Goal: Information Seeking & Learning: Get advice/opinions

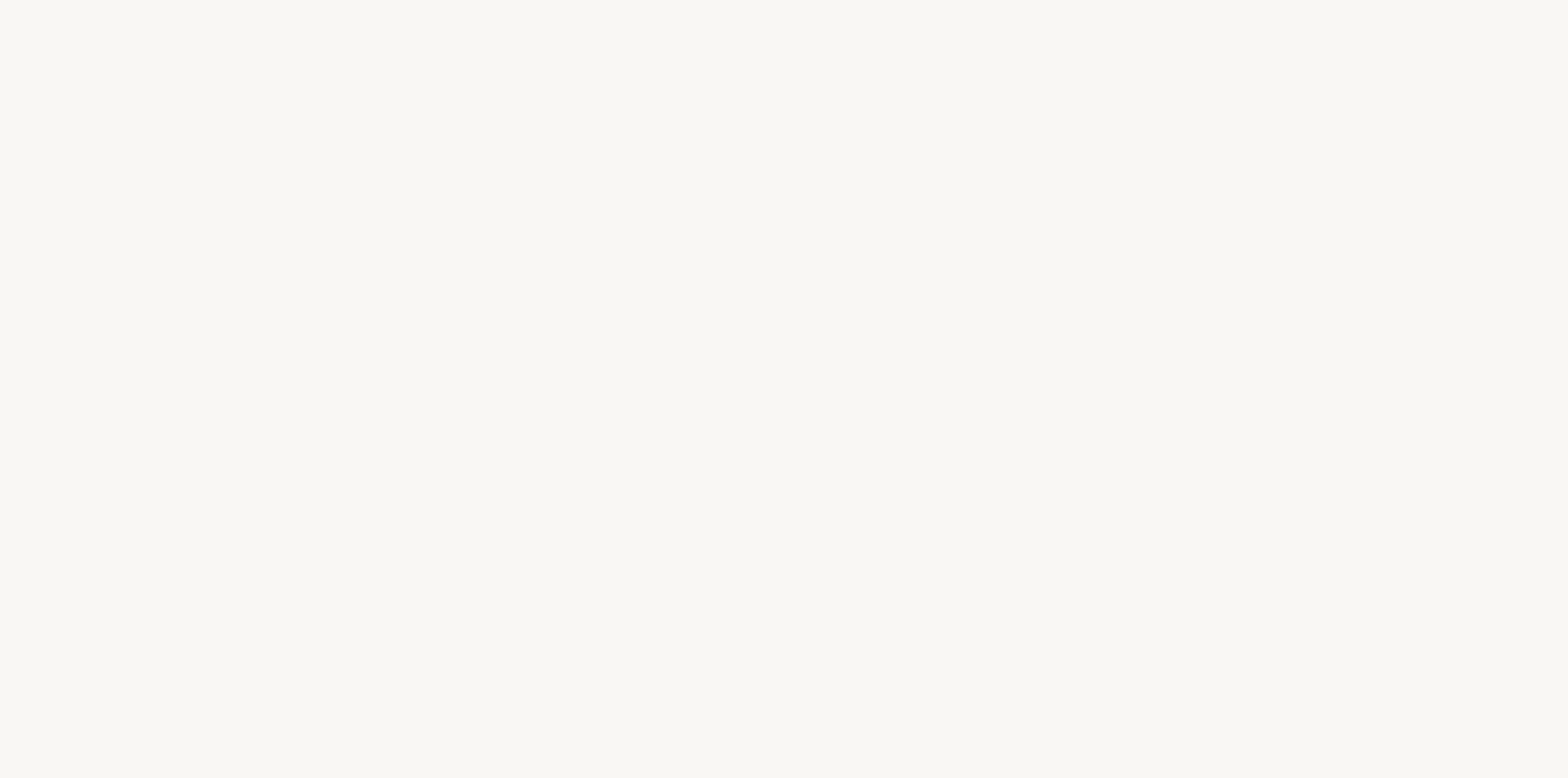
select select "US"
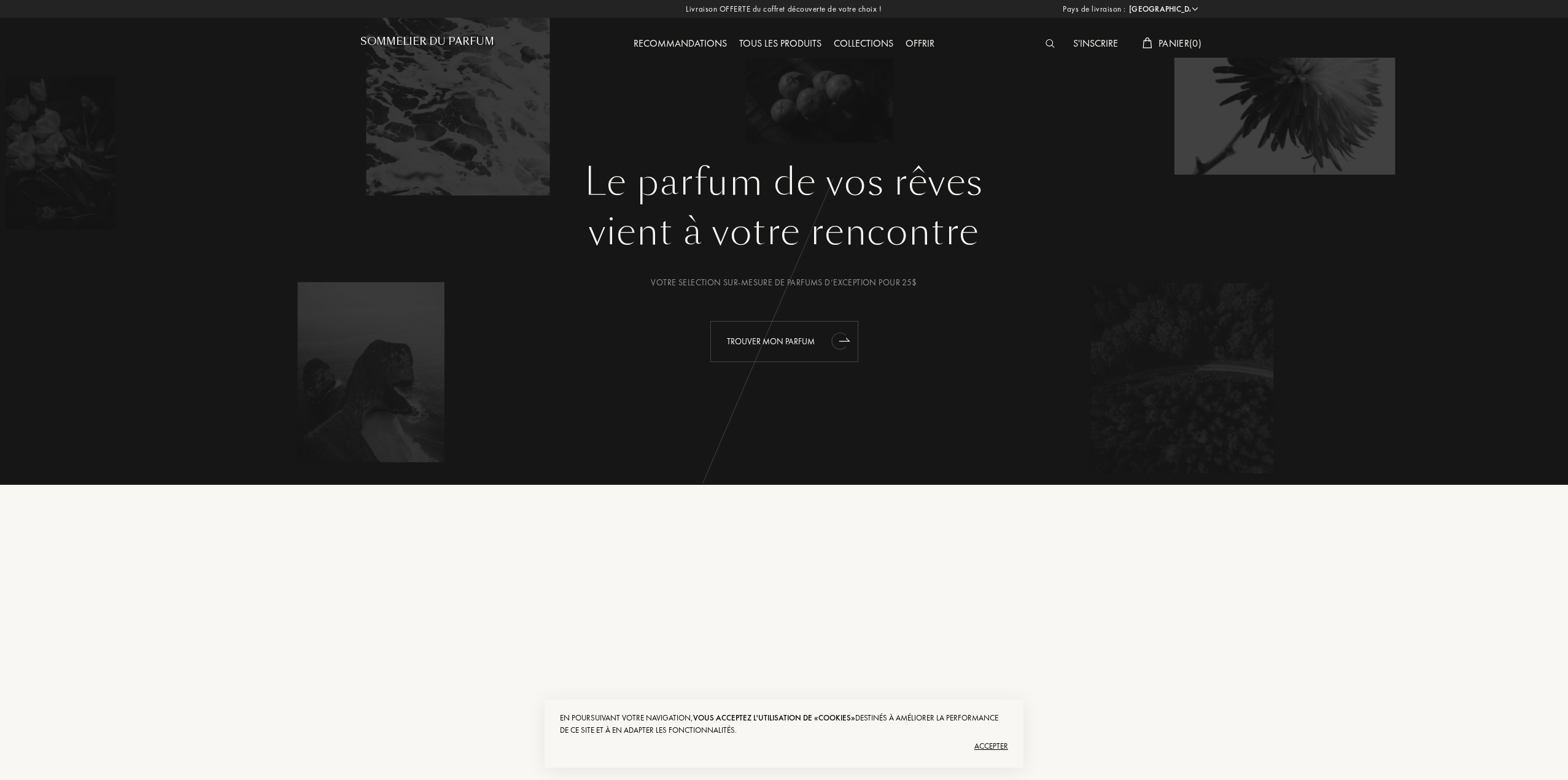
click at [816, 346] on div "Trouver mon parfum" at bounding box center [784, 341] width 148 height 41
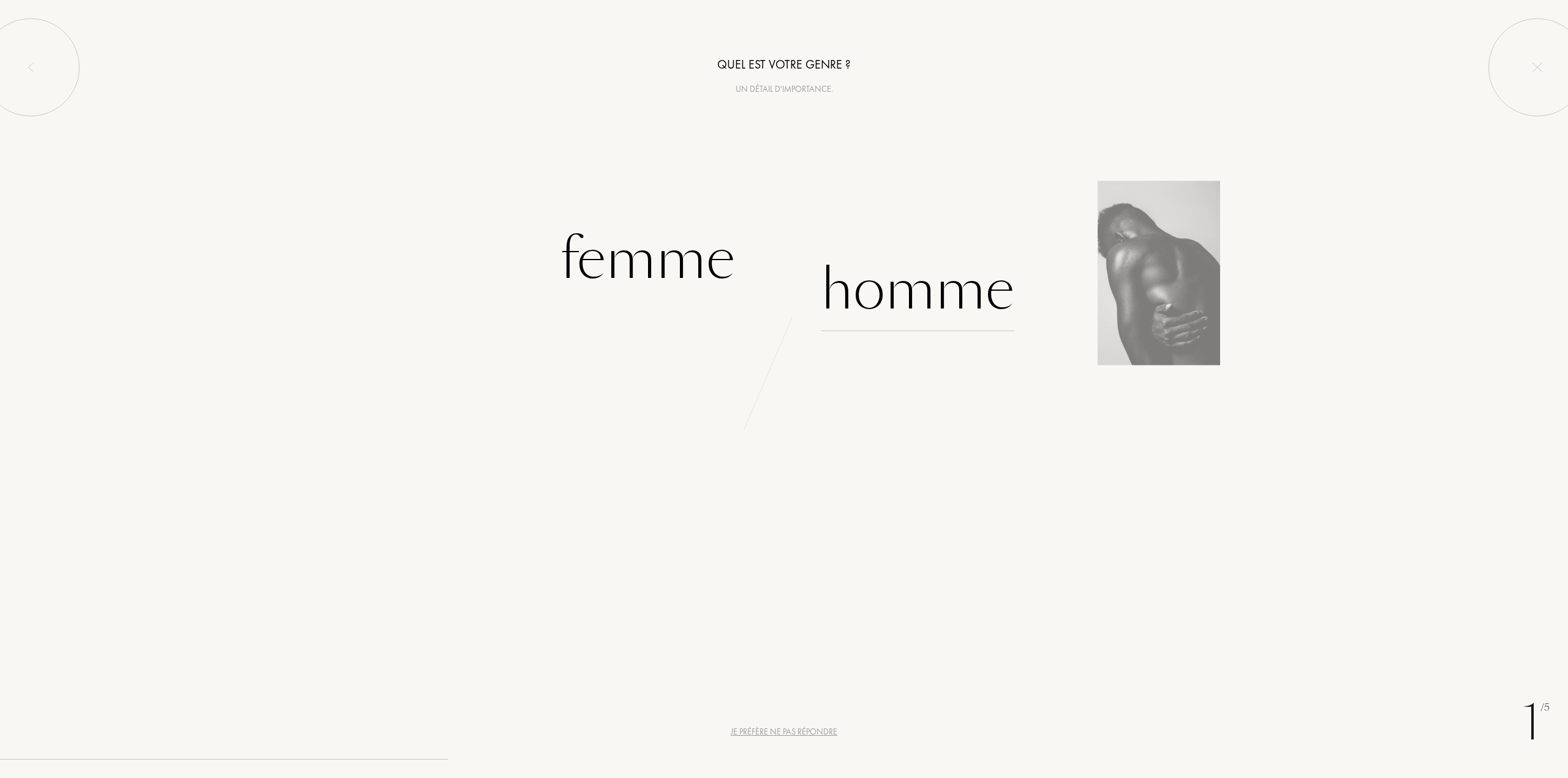
click at [898, 281] on div "Homme" at bounding box center [917, 290] width 193 height 83
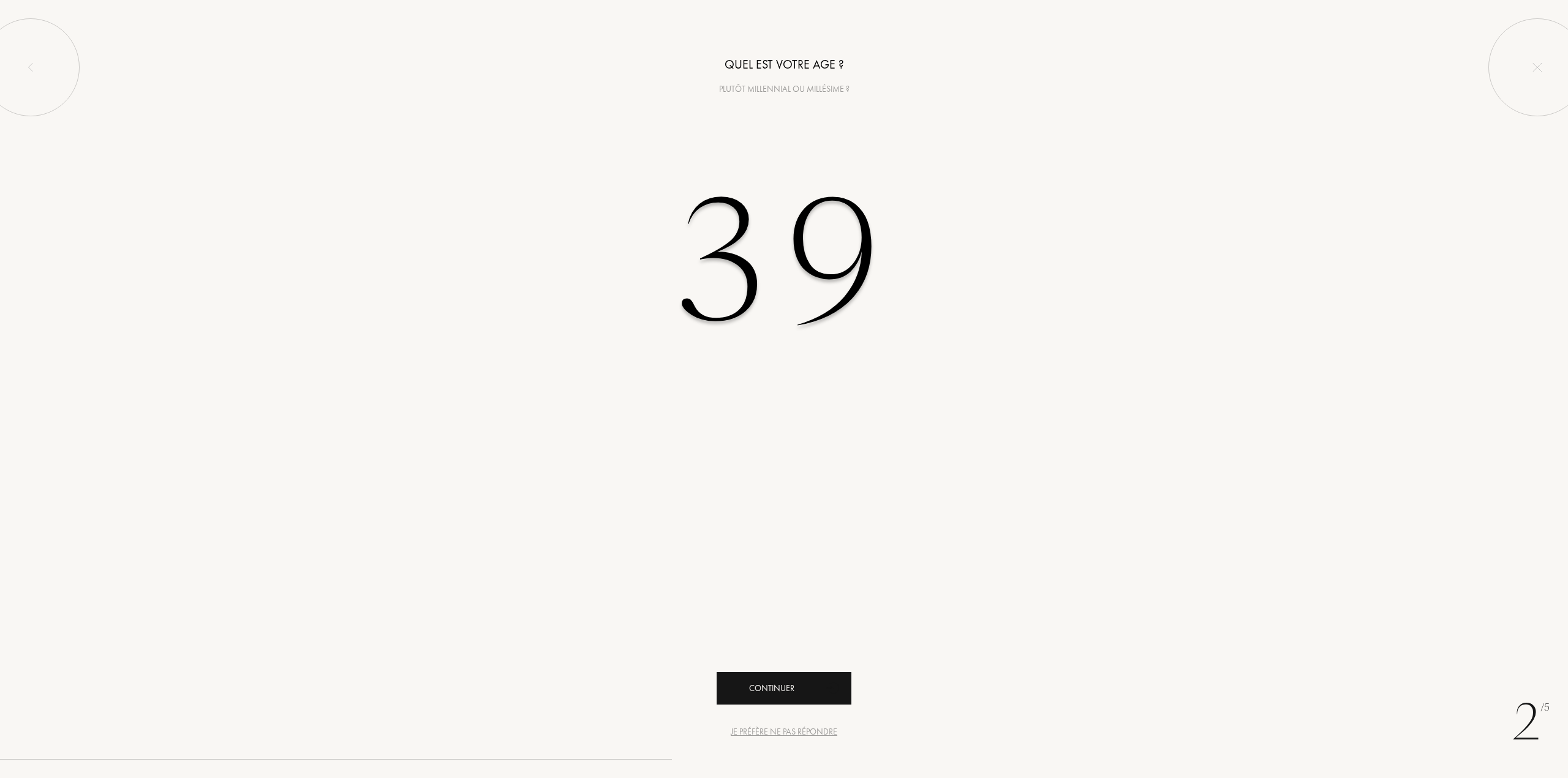
type input "39"
click at [781, 679] on div "Continuer" at bounding box center [784, 688] width 135 height 33
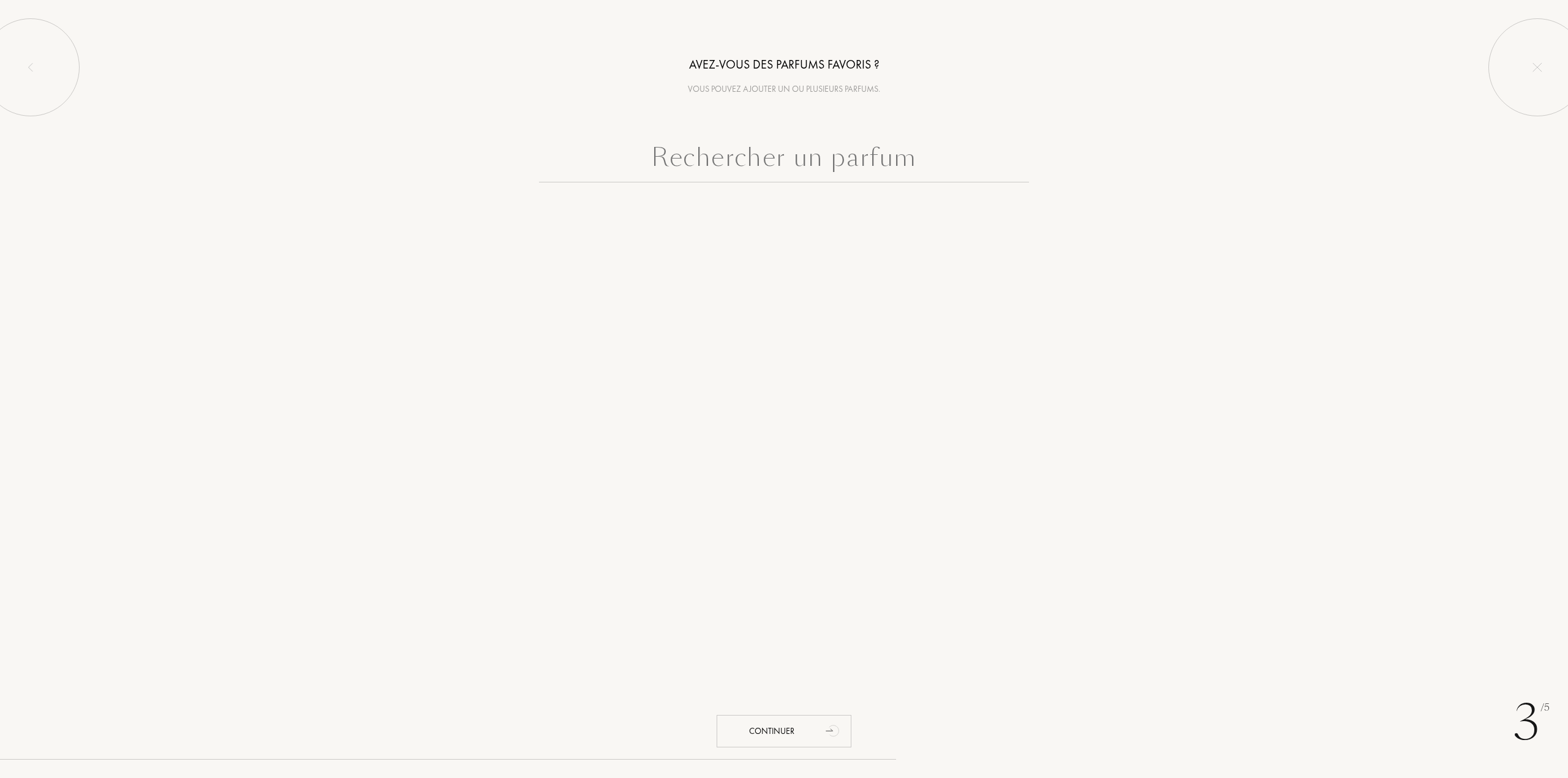
click at [766, 158] on input "text" at bounding box center [784, 160] width 490 height 44
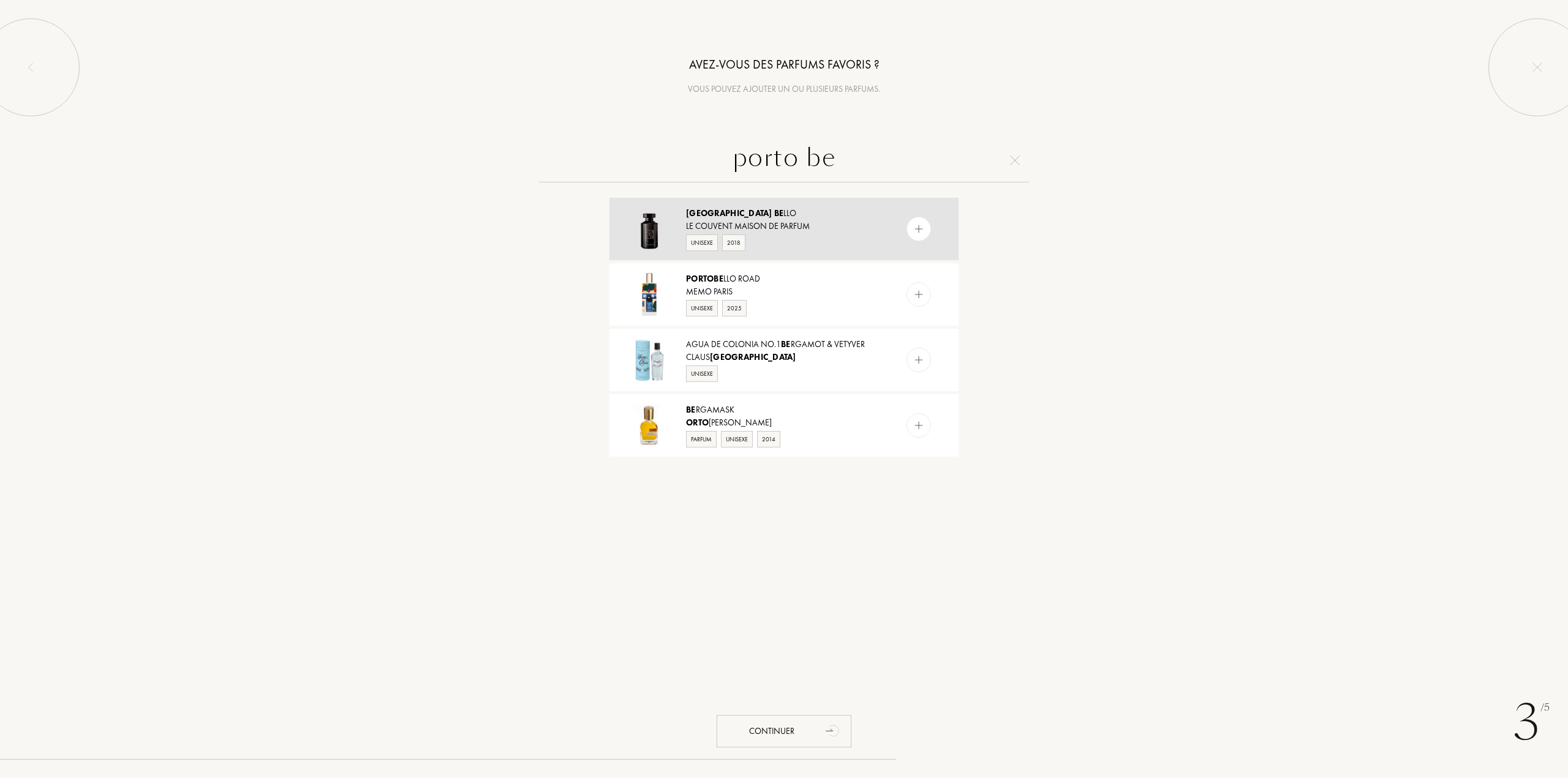
type input "porto be"
click at [915, 229] on img at bounding box center [919, 229] width 11 height 11
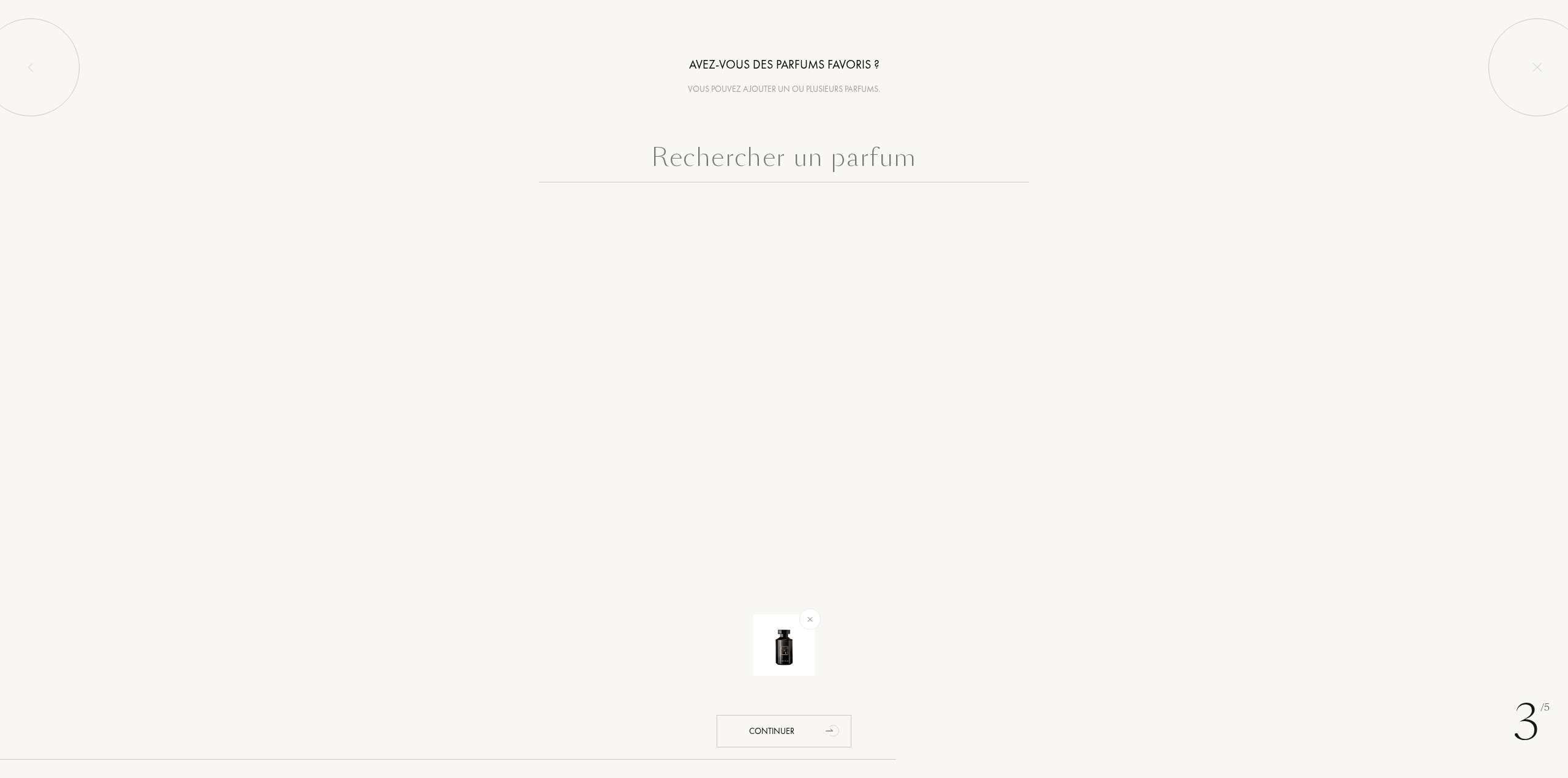
click at [792, 160] on input "text" at bounding box center [784, 160] width 490 height 44
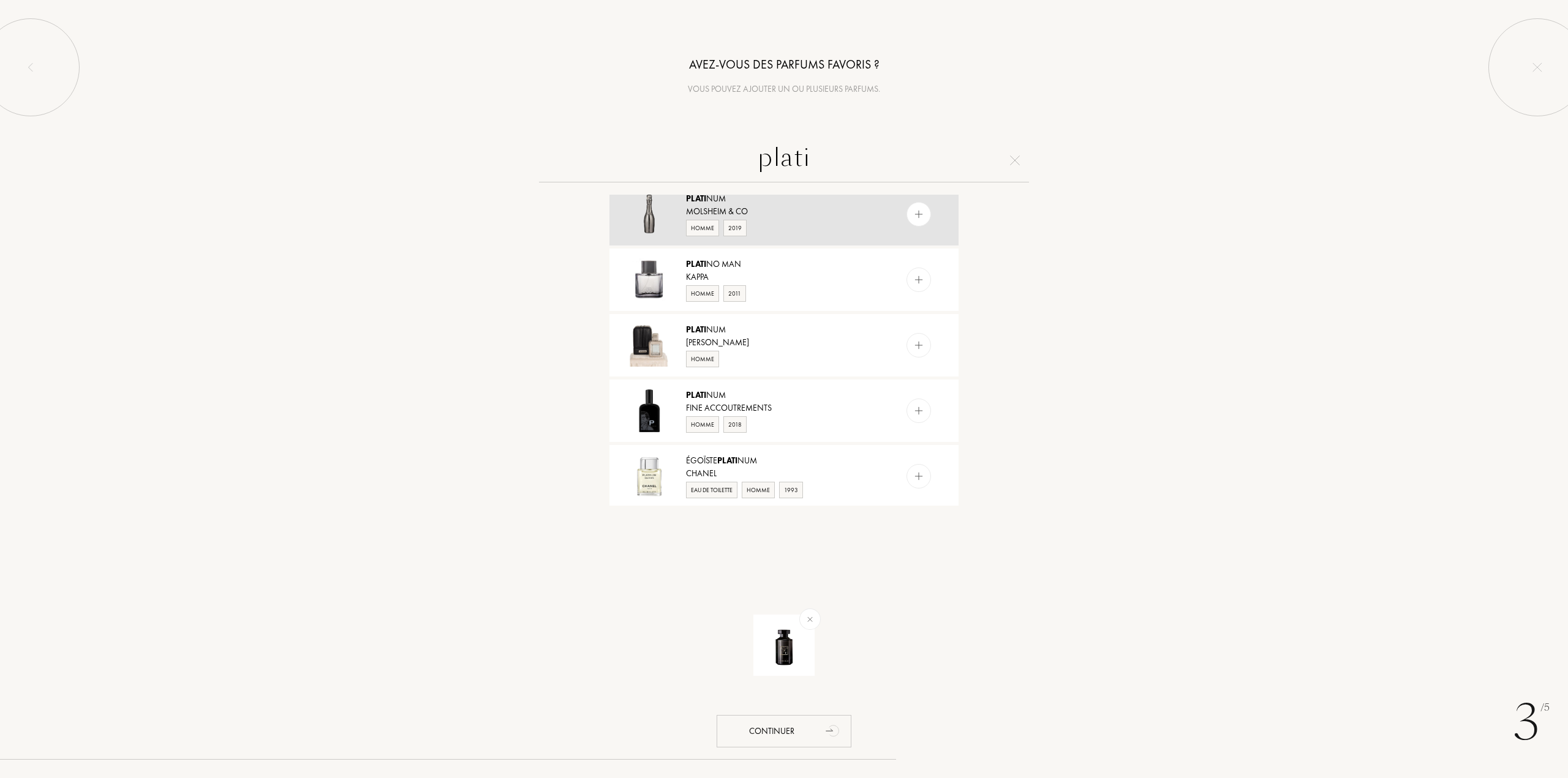
scroll to position [999, 0]
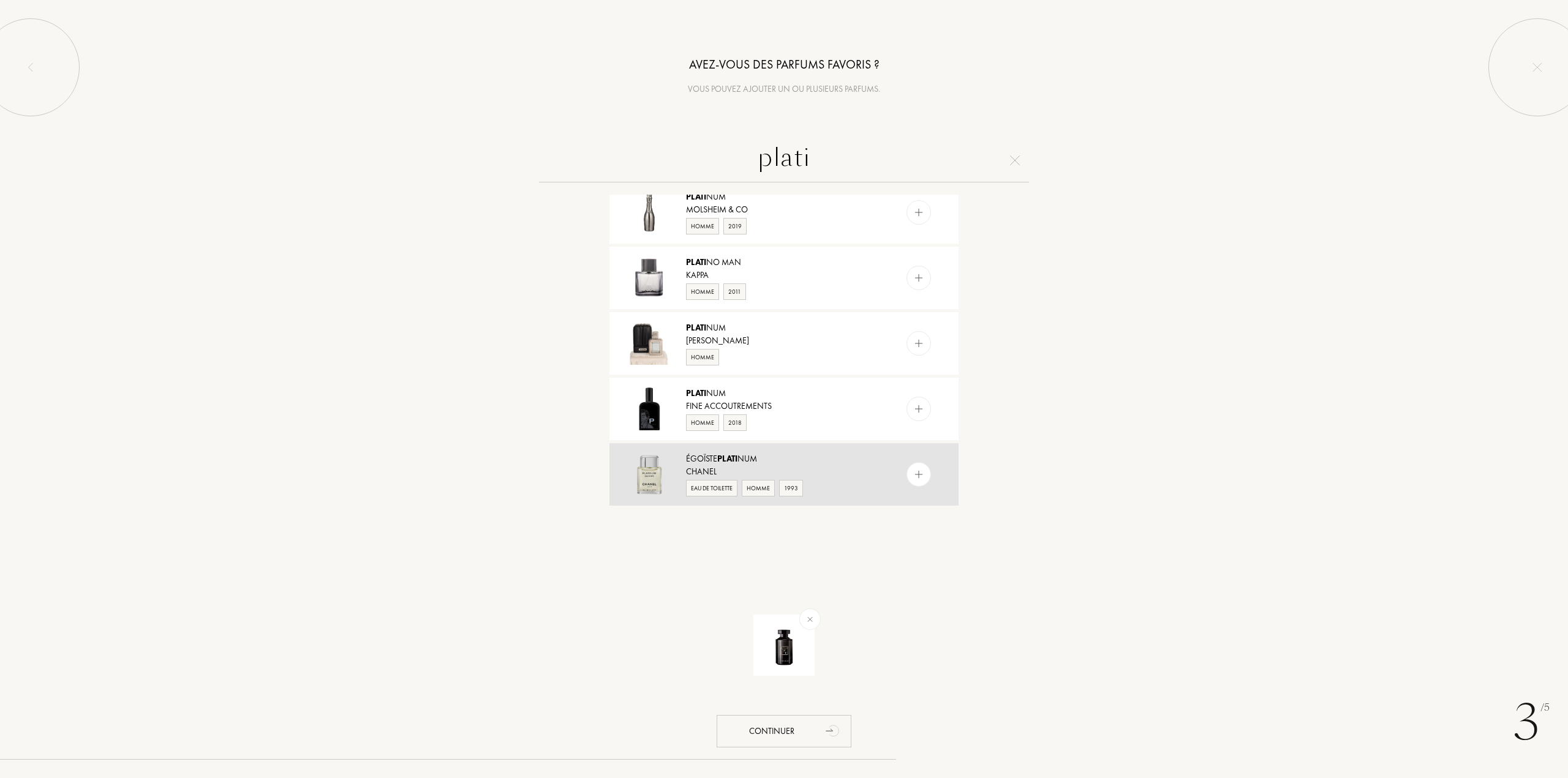
type input "plati"
click at [923, 480] on div at bounding box center [919, 475] width 25 height 25
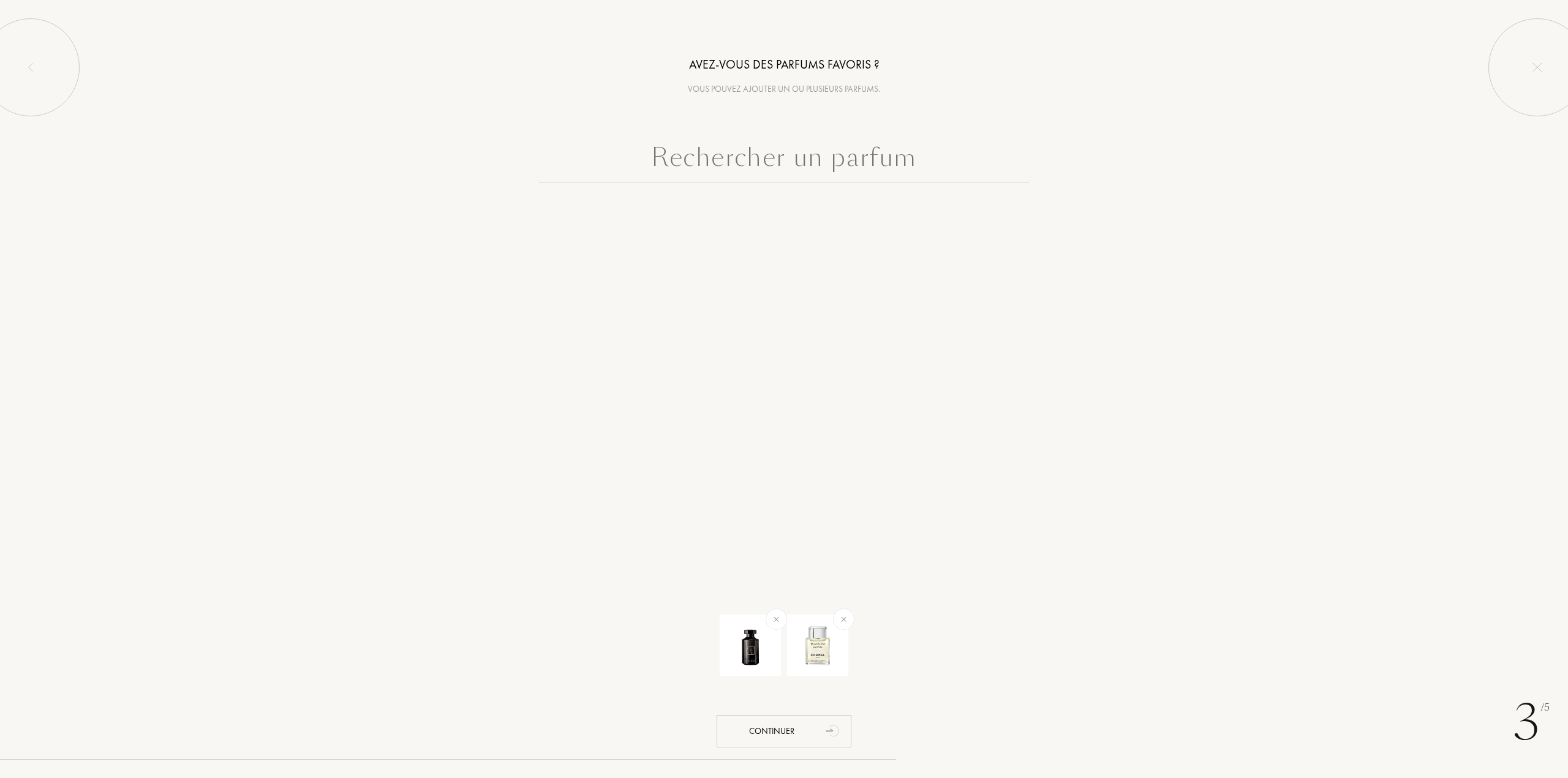
scroll to position [0, 0]
click at [785, 165] on input "text" at bounding box center [784, 160] width 490 height 44
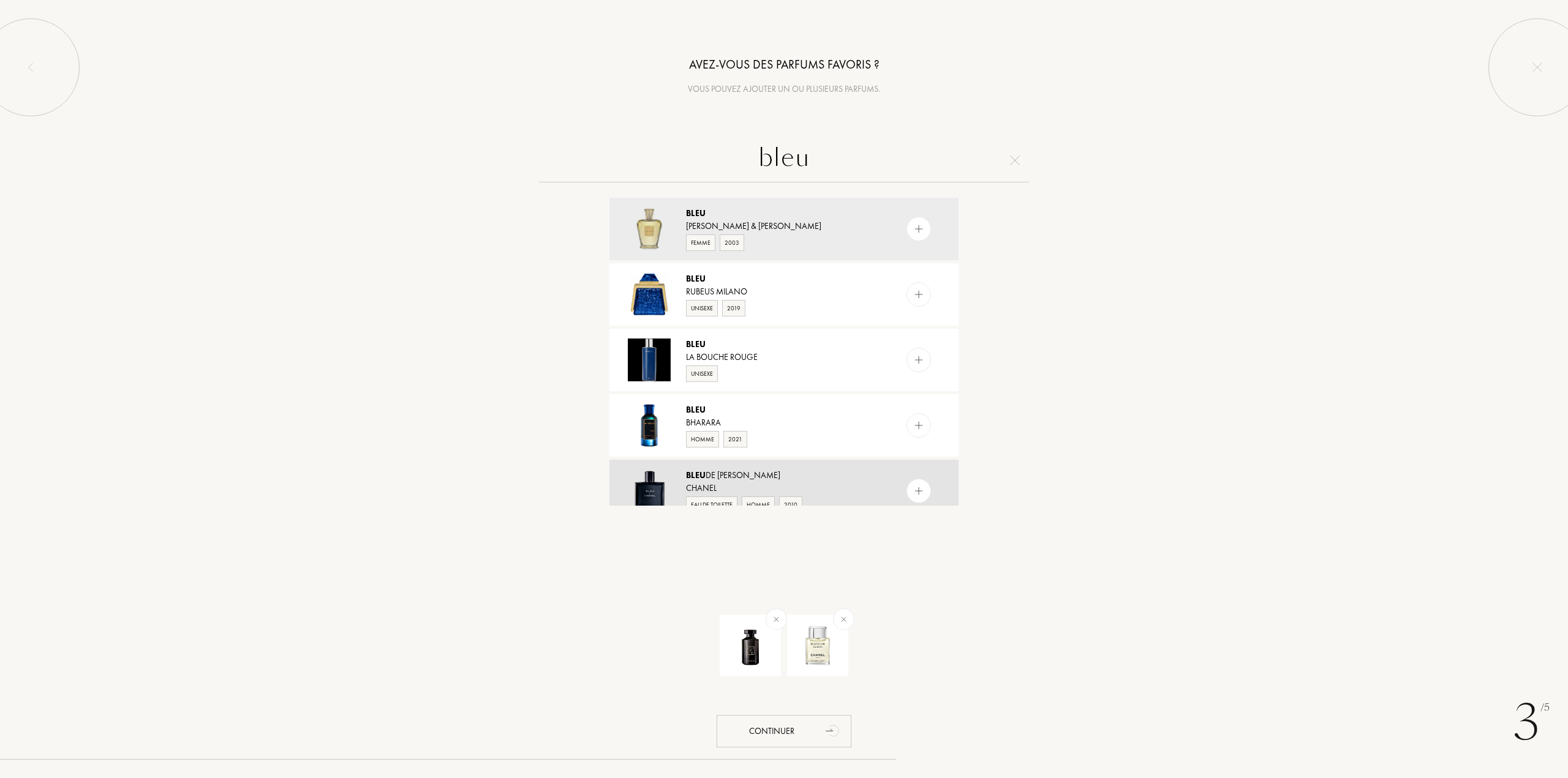
type input "bleu"
click at [935, 491] on div at bounding box center [943, 491] width 31 height 62
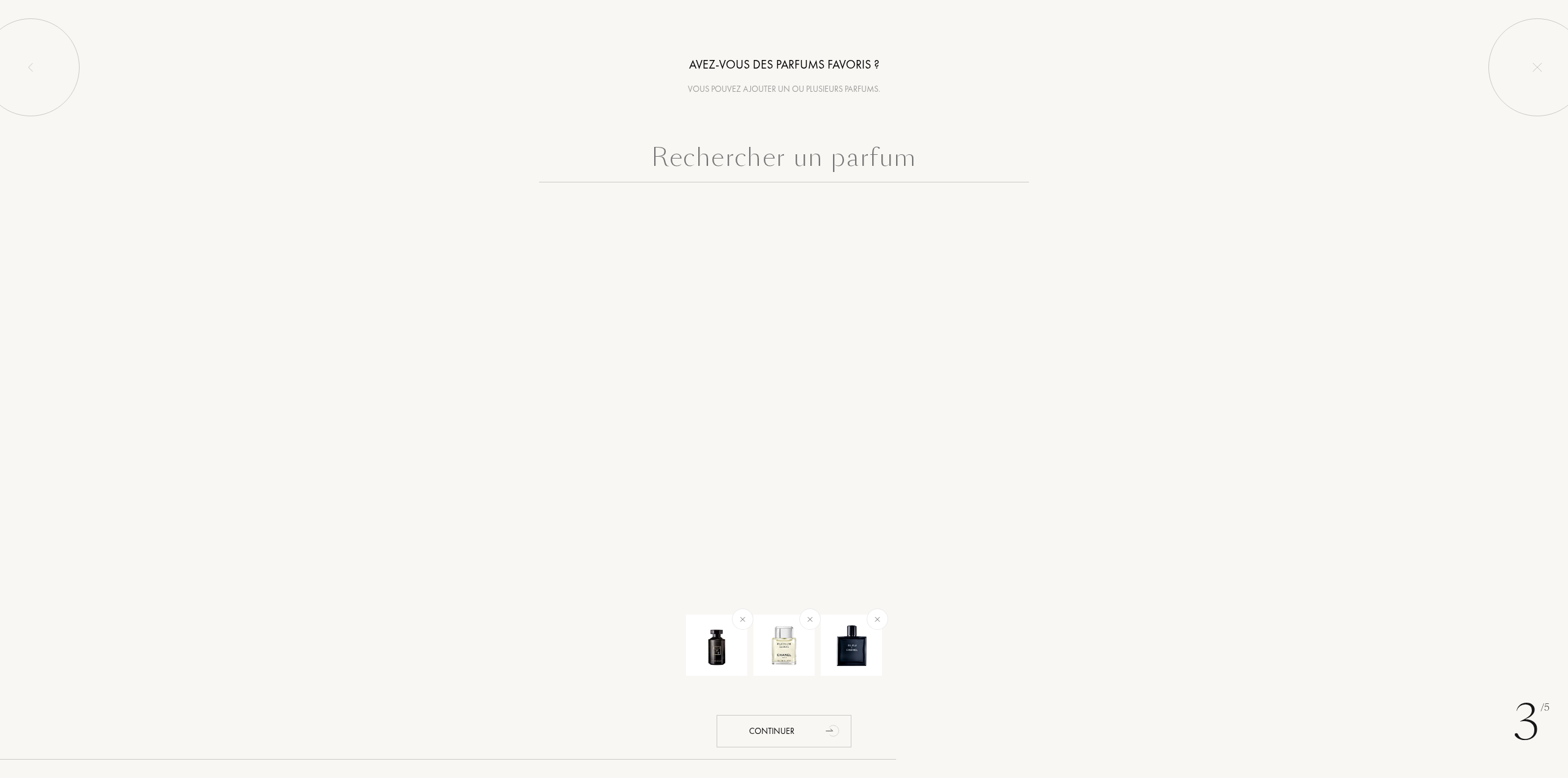
click at [798, 164] on input "text" at bounding box center [784, 160] width 490 height 44
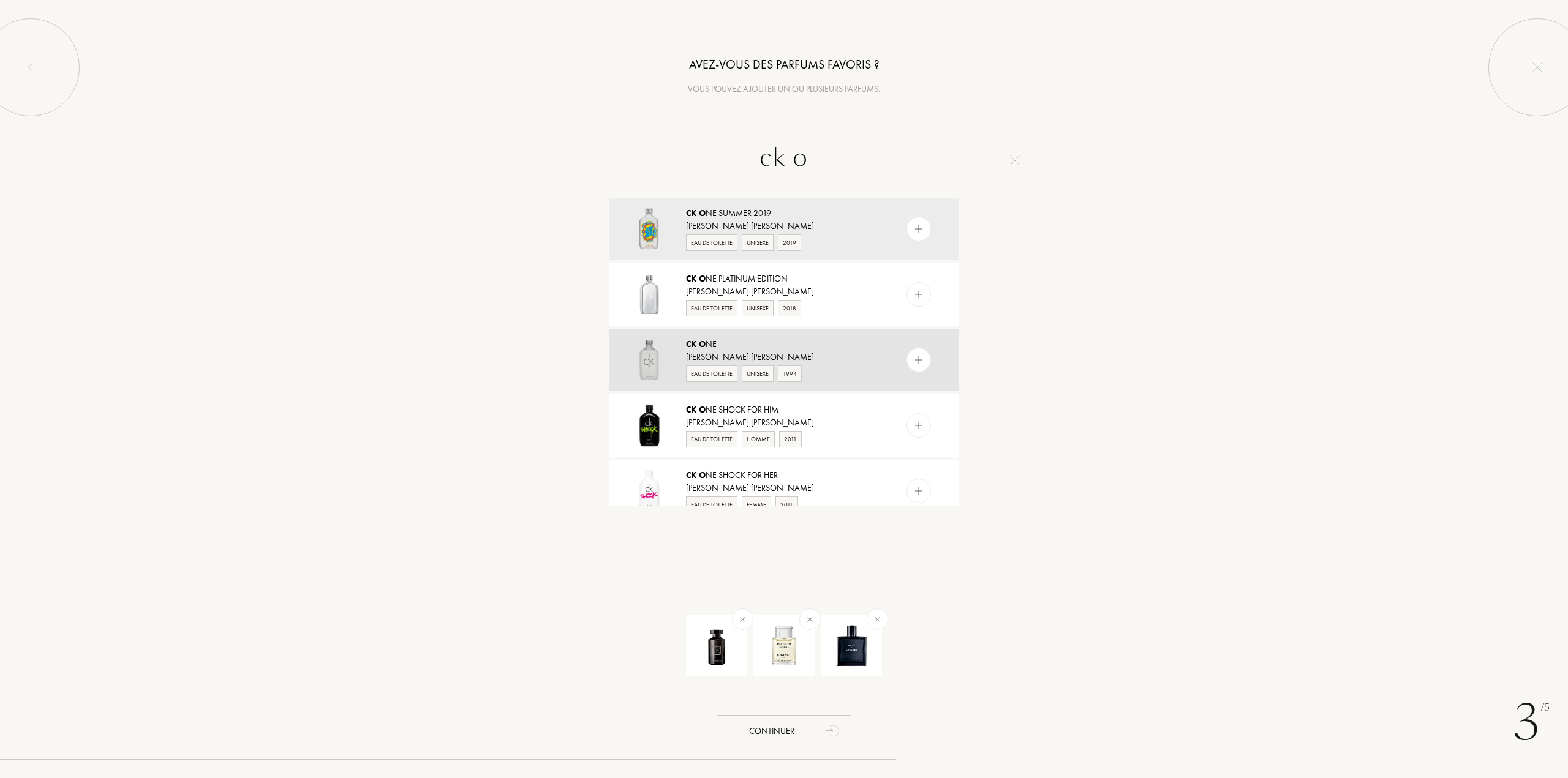
type input "ck o"
click at [877, 348] on div "CK O ne" at bounding box center [783, 344] width 195 height 13
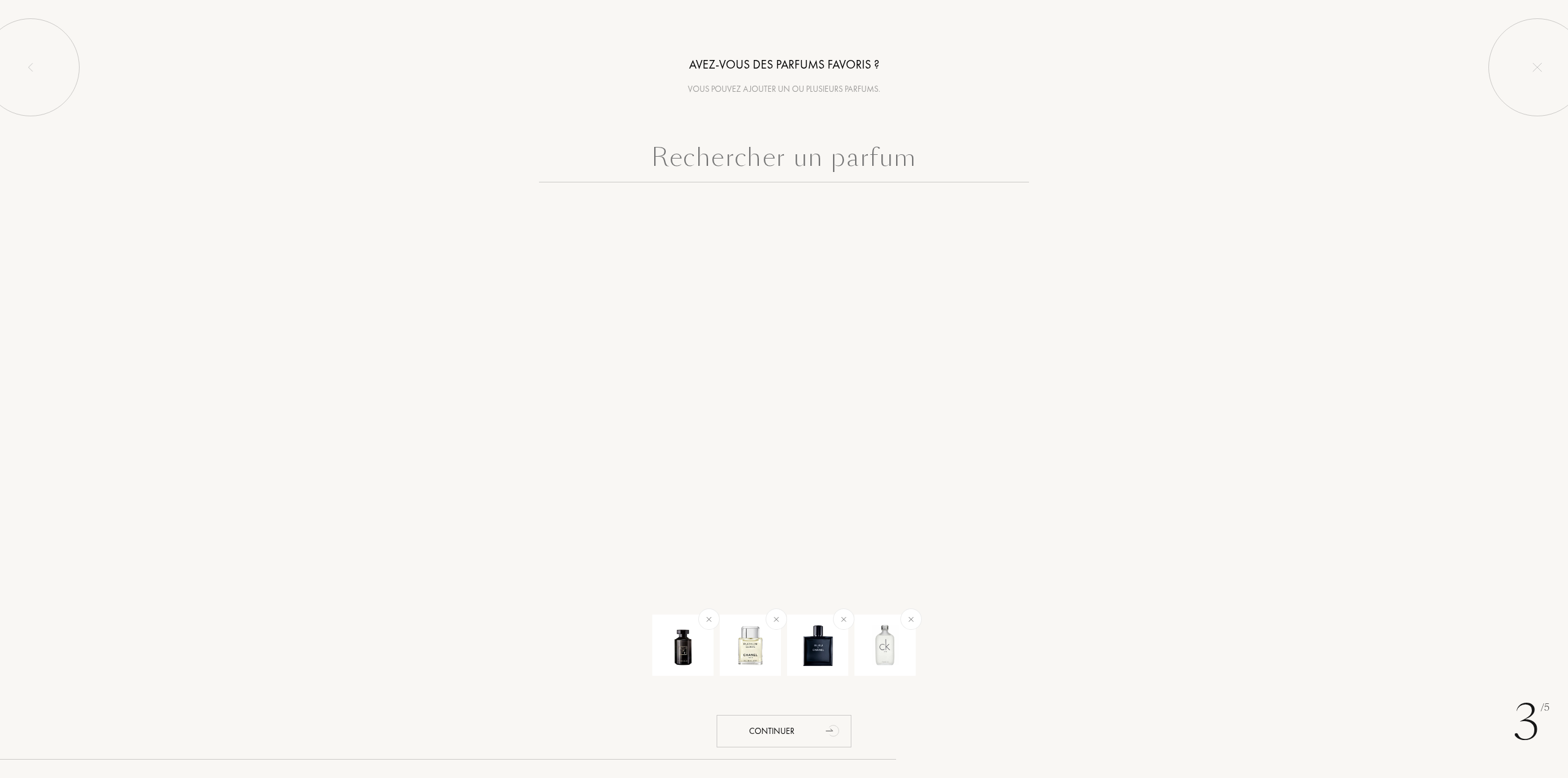
click at [767, 164] on input "text" at bounding box center [784, 160] width 490 height 44
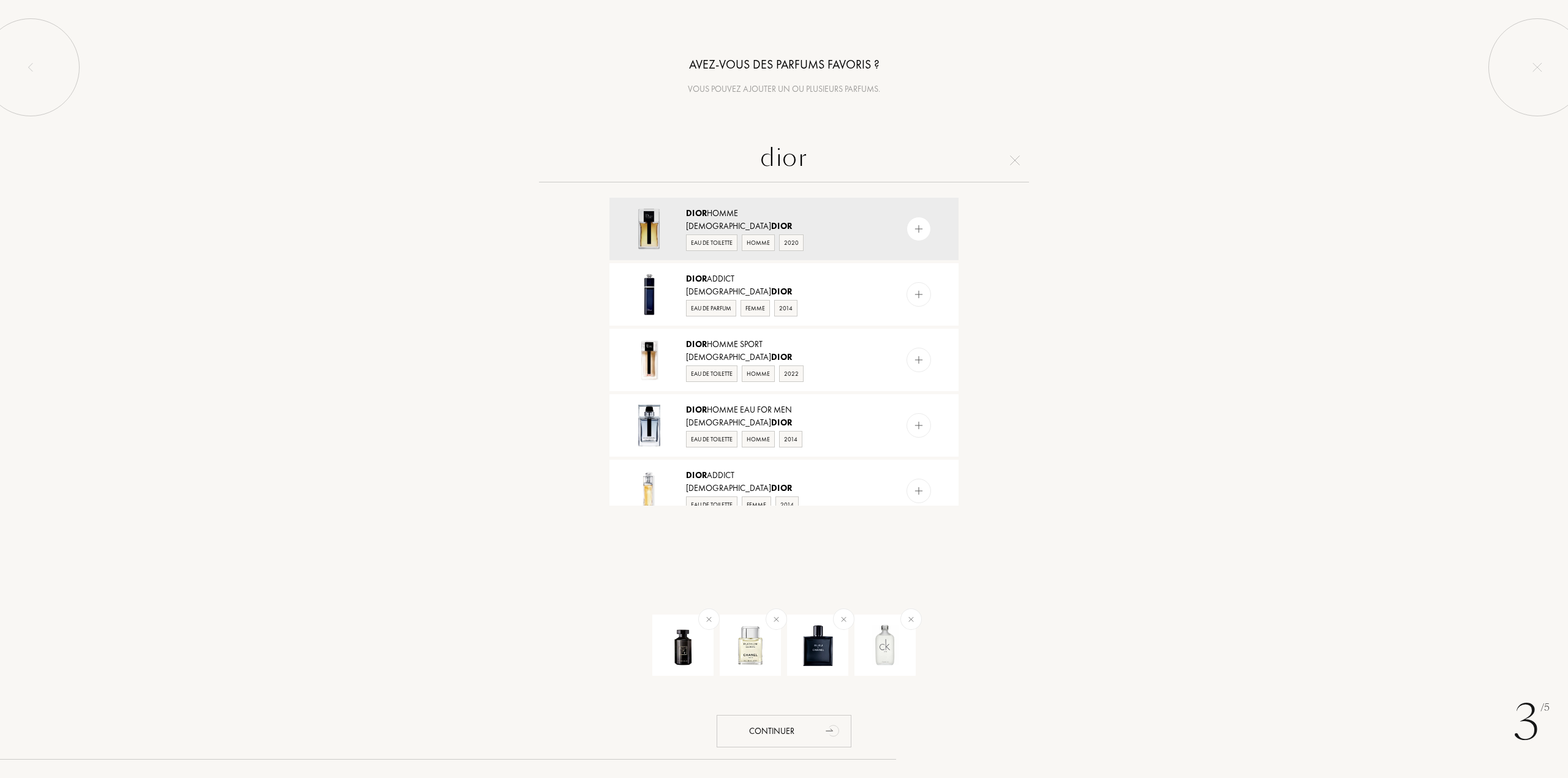
click at [794, 158] on input "dior" at bounding box center [784, 160] width 490 height 44
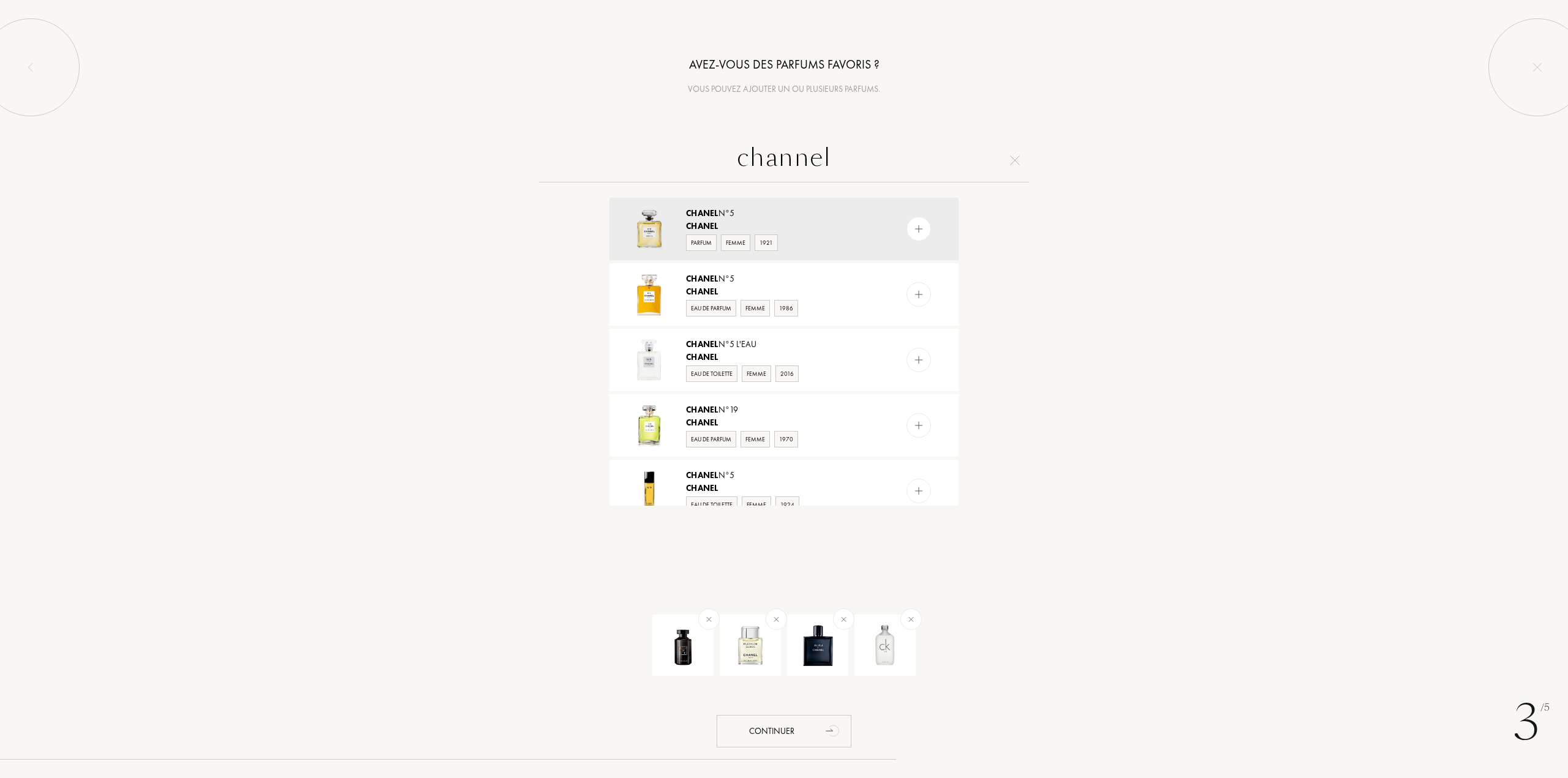
click at [791, 167] on input "channel" at bounding box center [784, 160] width 490 height 44
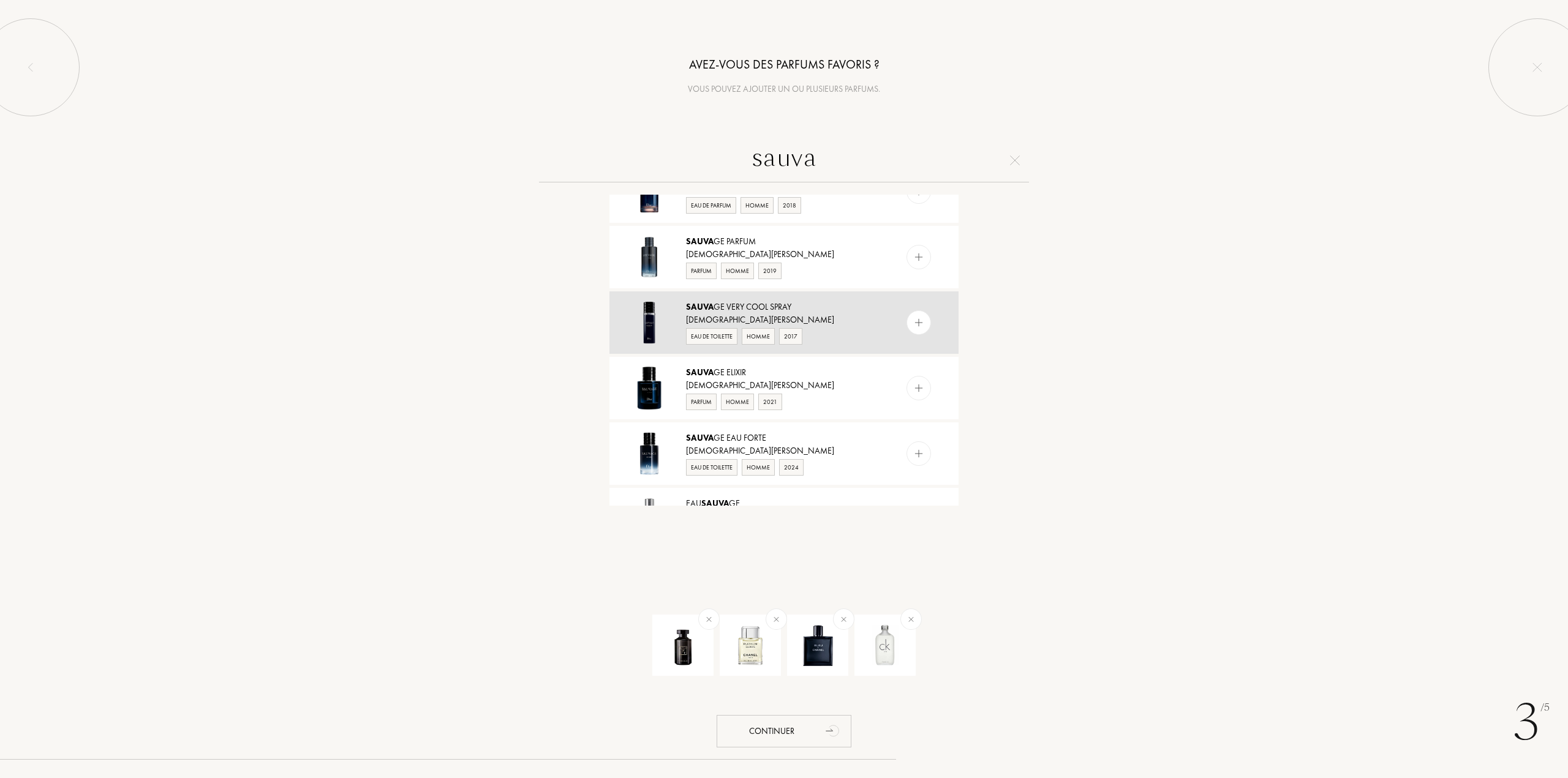
scroll to position [122, 0]
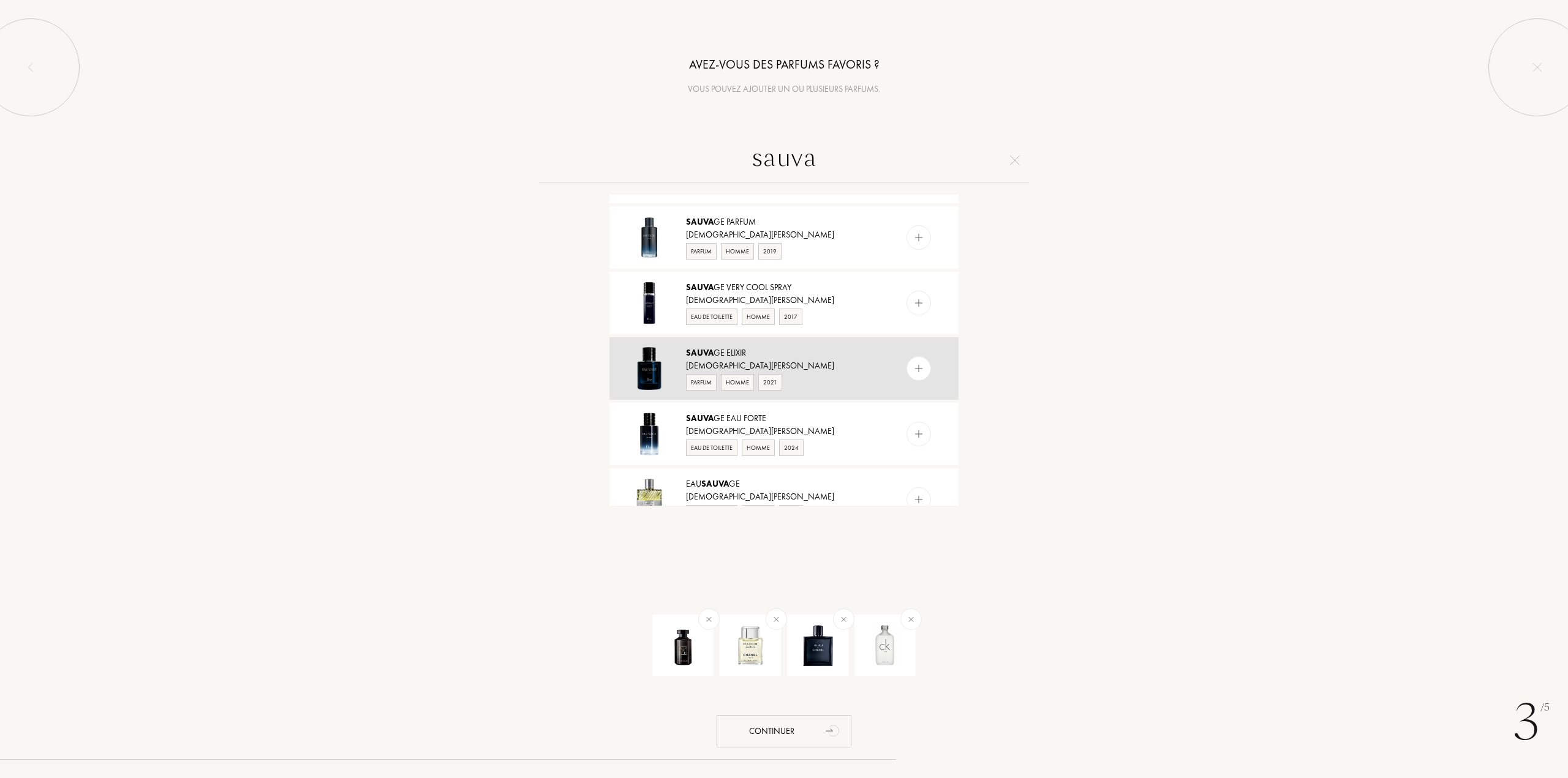
type input "sauva"
click at [915, 370] on img at bounding box center [919, 368] width 11 height 11
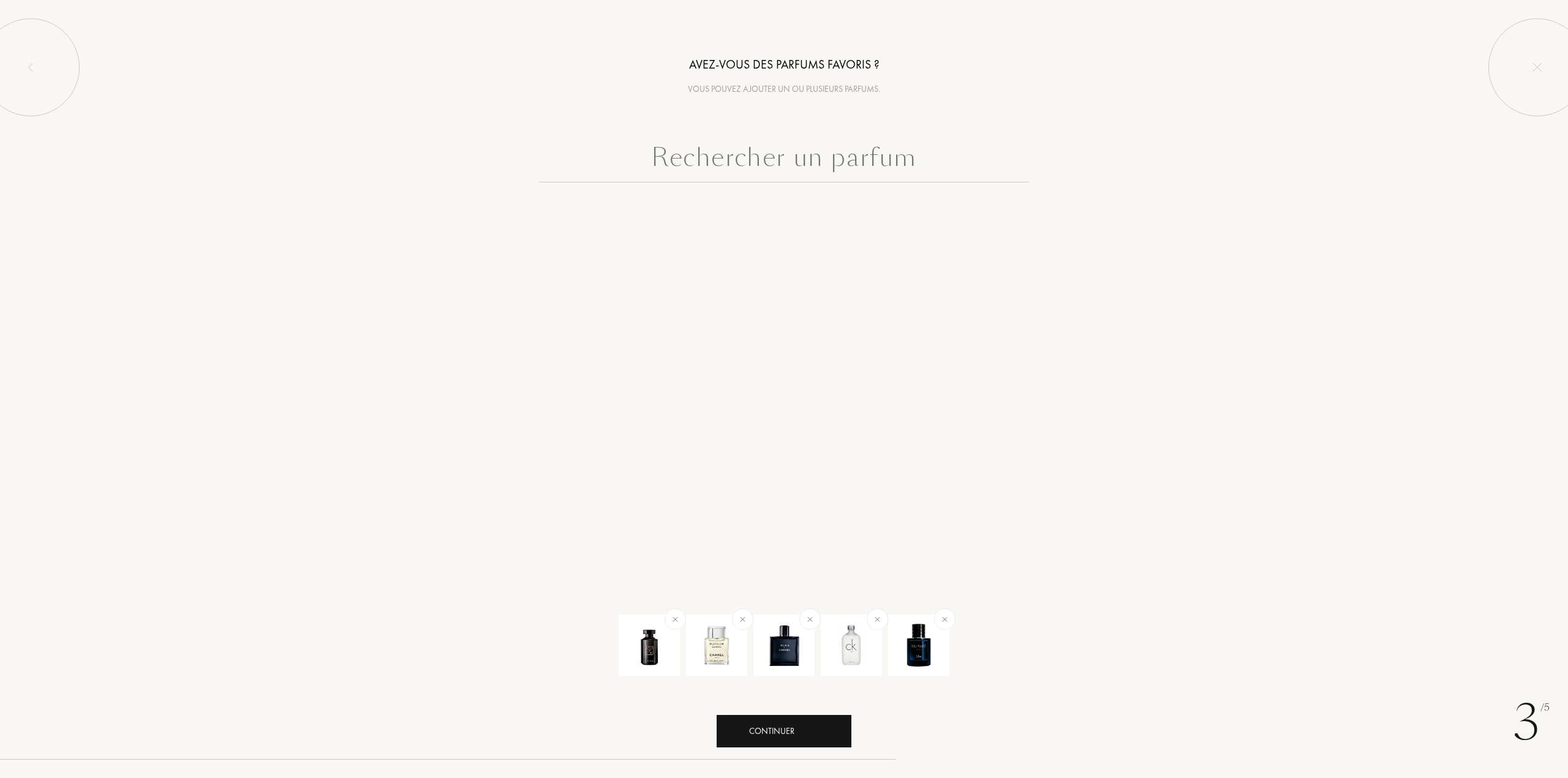
click at [784, 719] on div "Continuer" at bounding box center [784, 731] width 135 height 33
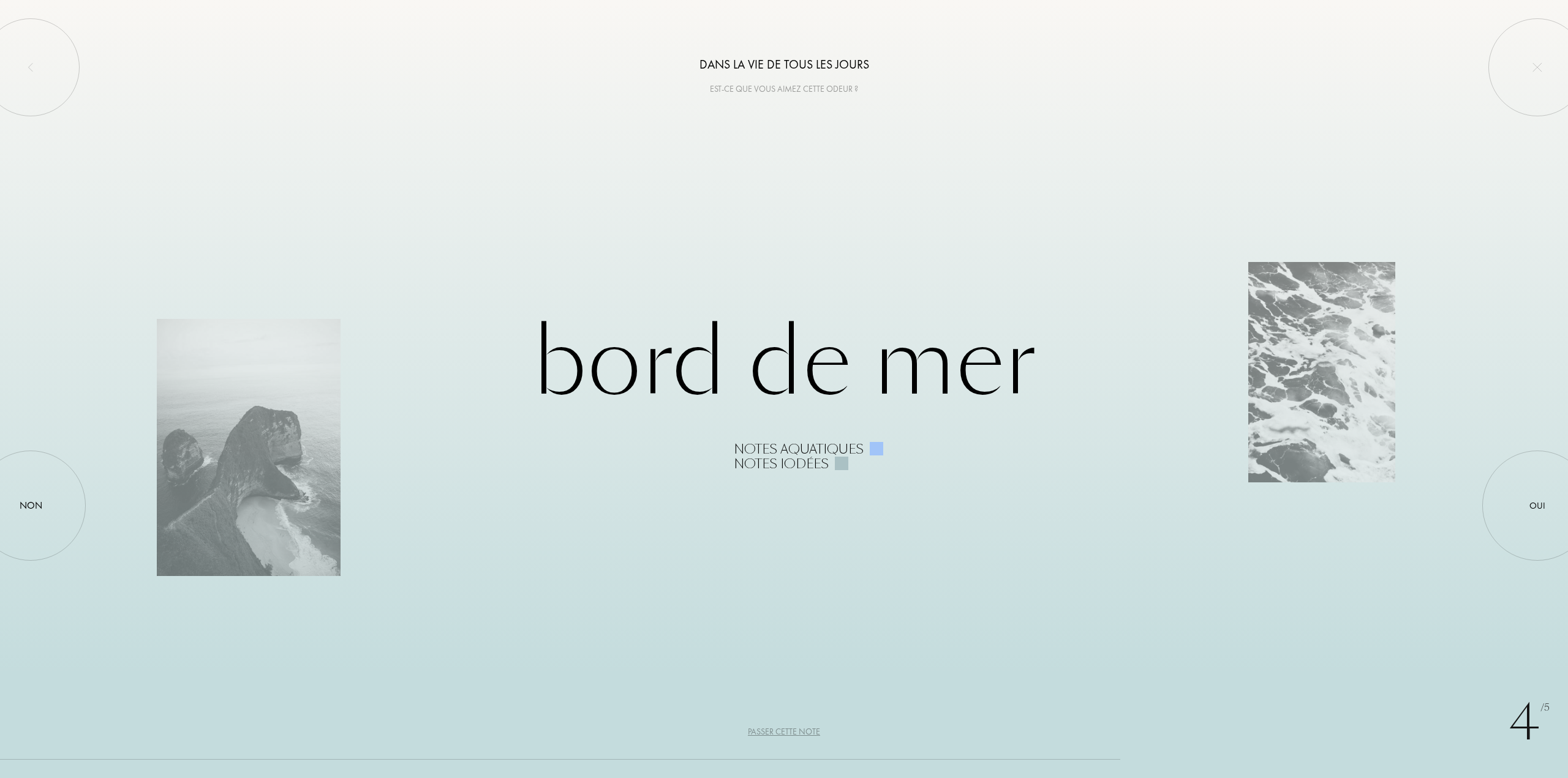
click at [766, 741] on div "4 /5 Dans la vie de tous les jours Est-ce que vous aimez cette odeur ? Bord de …" at bounding box center [784, 389] width 1568 height 778
click at [770, 735] on div "Passer cette note" at bounding box center [784, 731] width 72 height 13
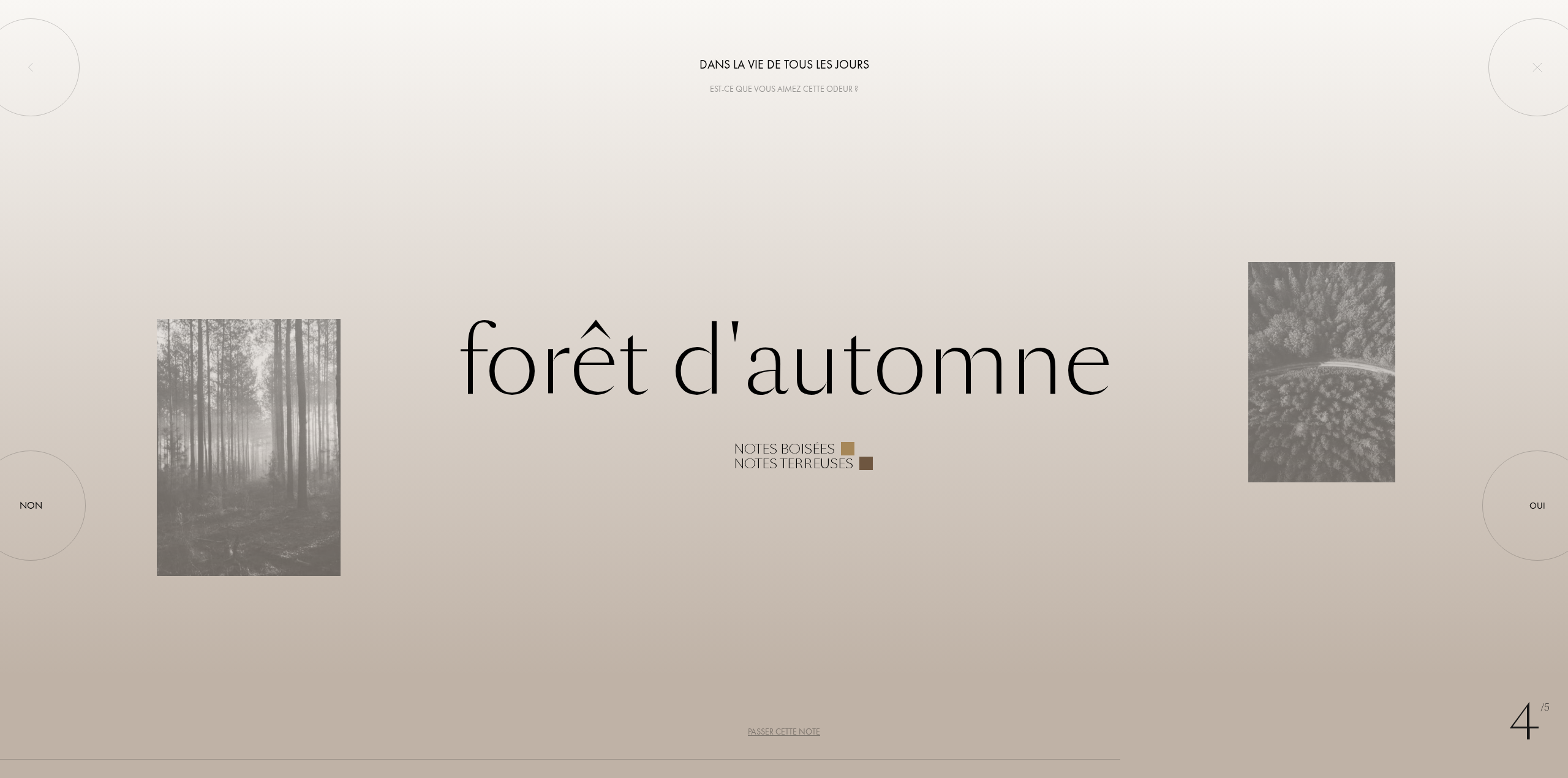
click at [768, 733] on div "Passer cette note" at bounding box center [784, 731] width 72 height 13
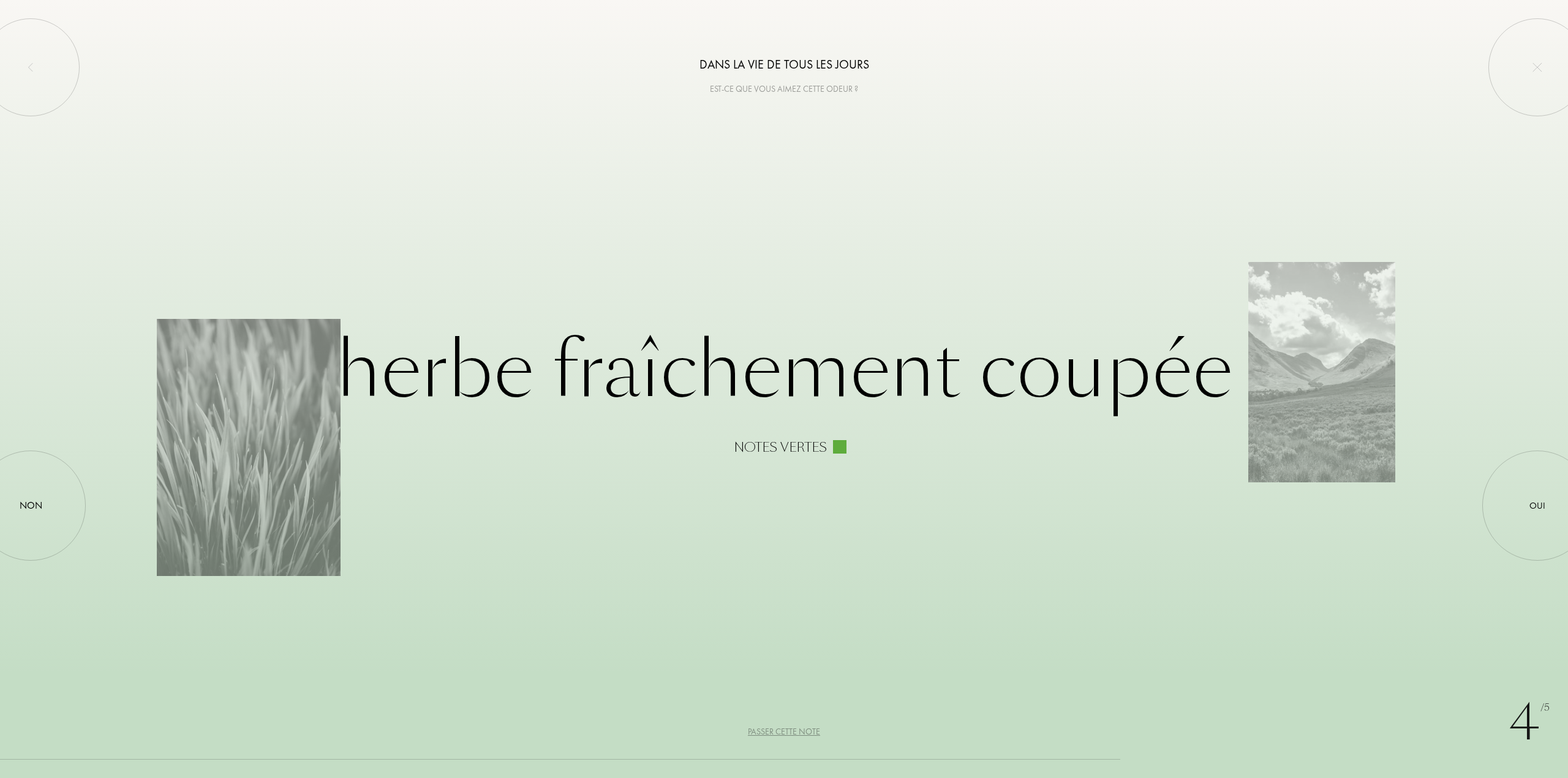
click at [768, 733] on div "Passer cette note" at bounding box center [784, 731] width 72 height 13
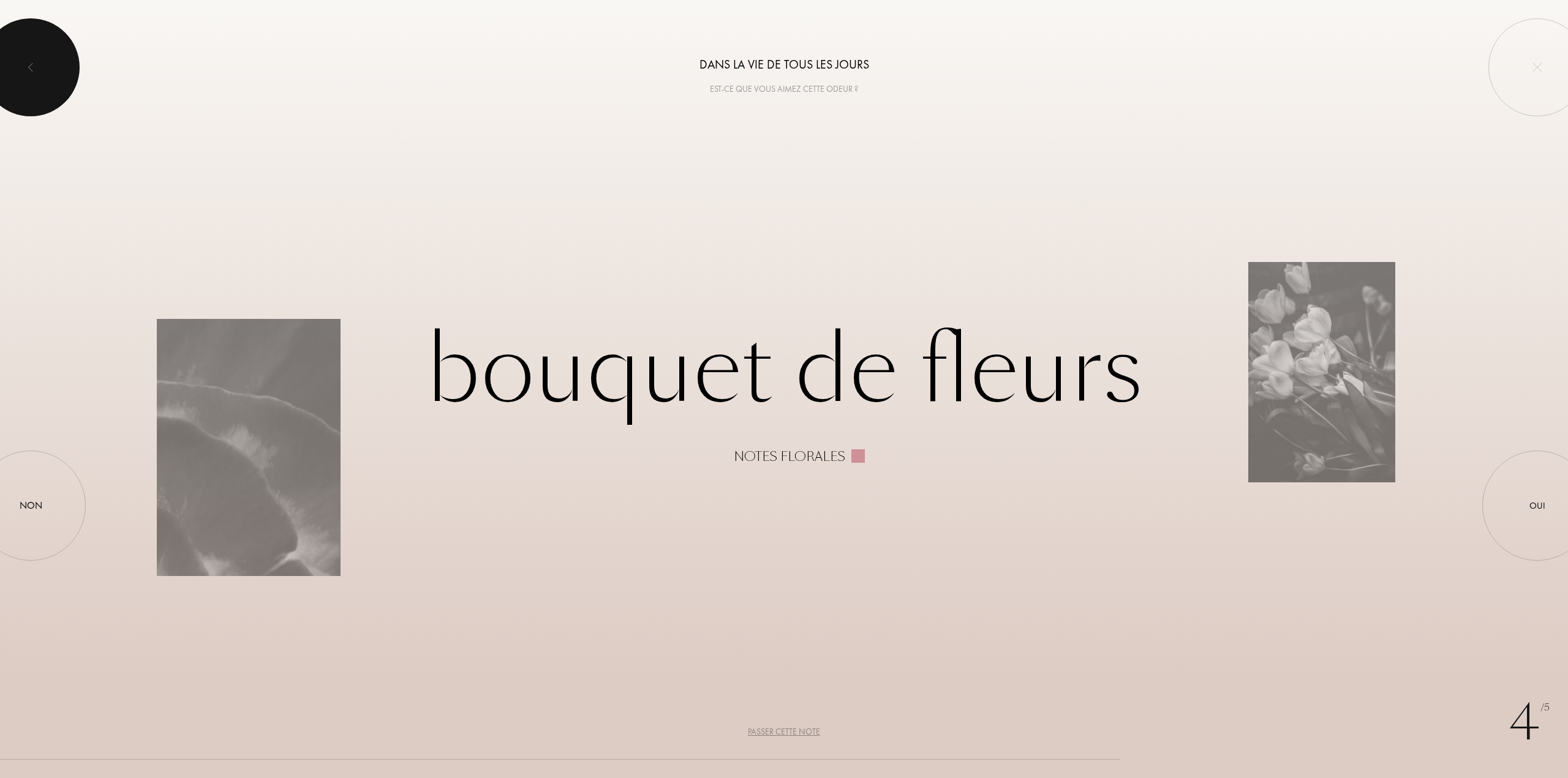
click at [43, 75] on div at bounding box center [31, 67] width 98 height 98
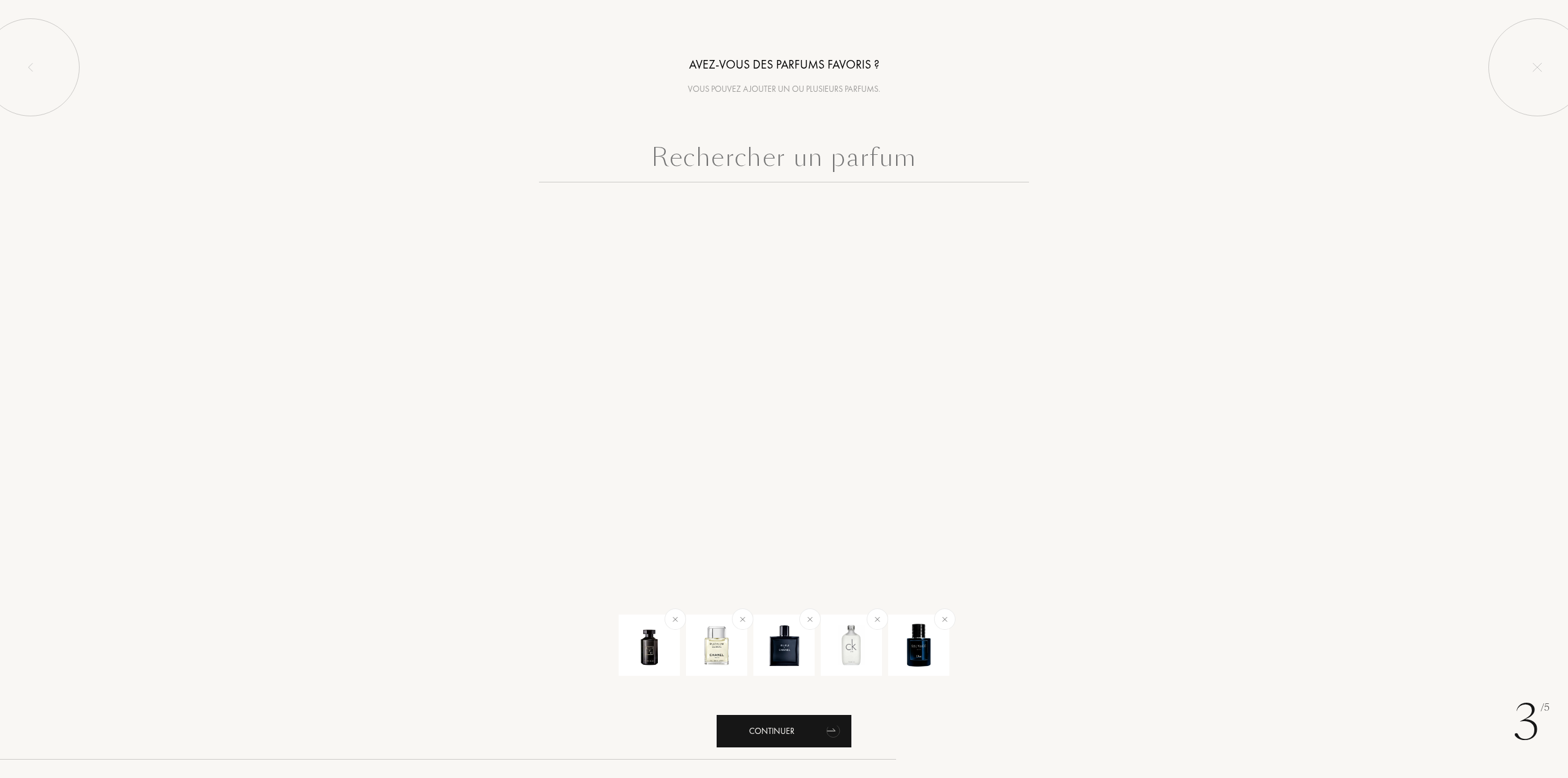
click at [776, 739] on div "Continuer" at bounding box center [784, 731] width 135 height 33
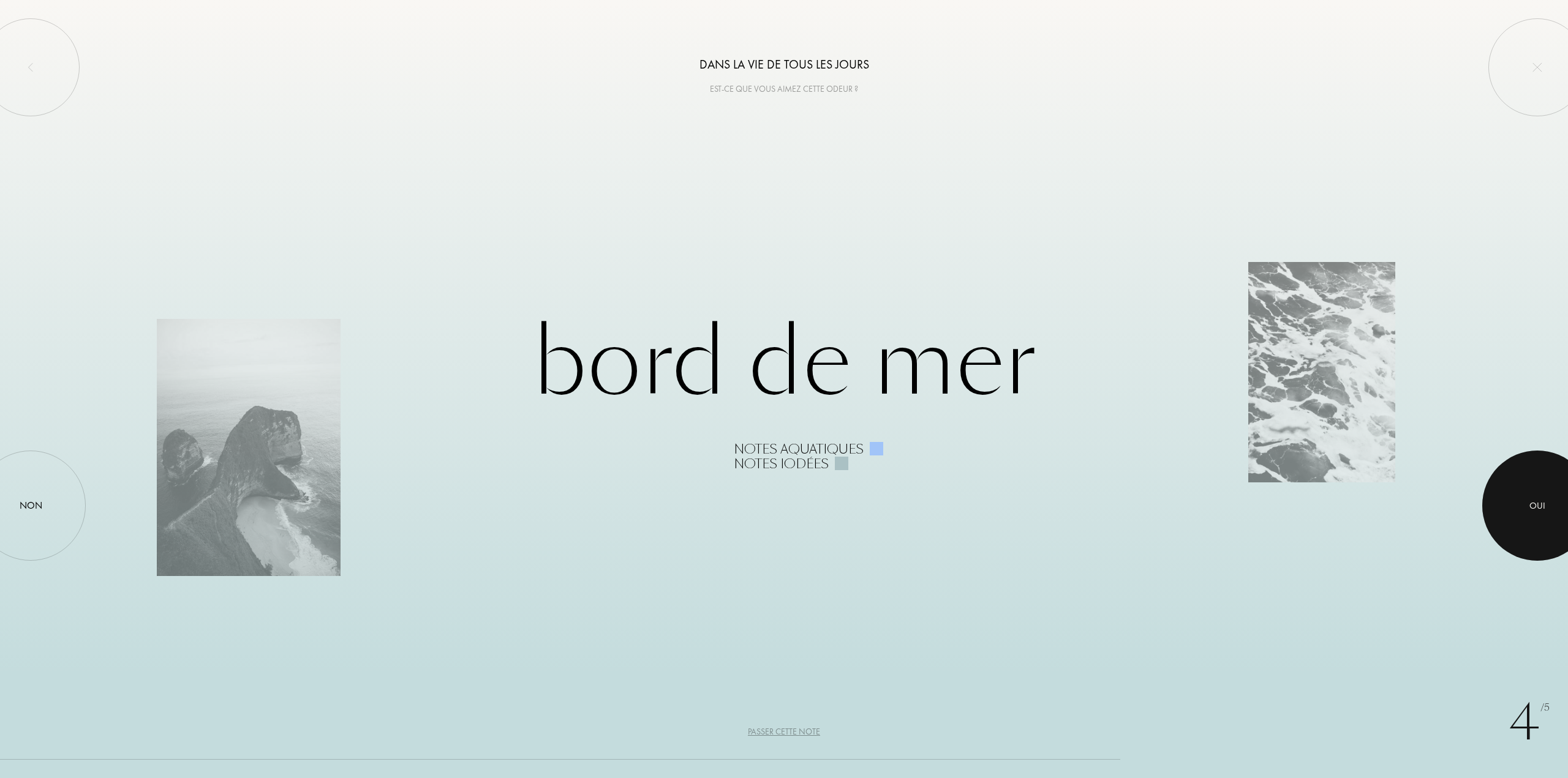
click at [1523, 494] on div at bounding box center [1537, 505] width 110 height 110
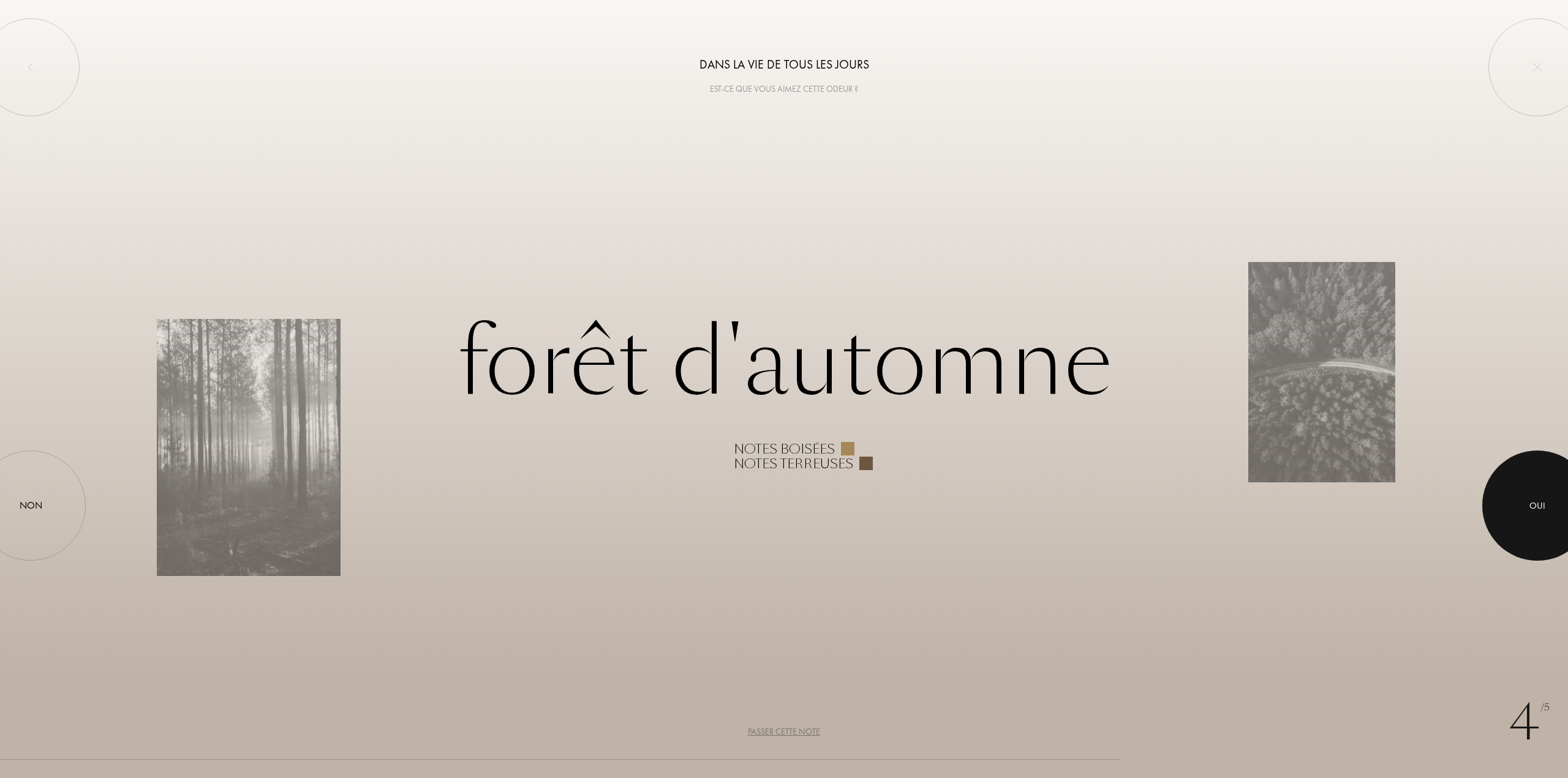
click at [1521, 499] on div at bounding box center [1537, 505] width 110 height 110
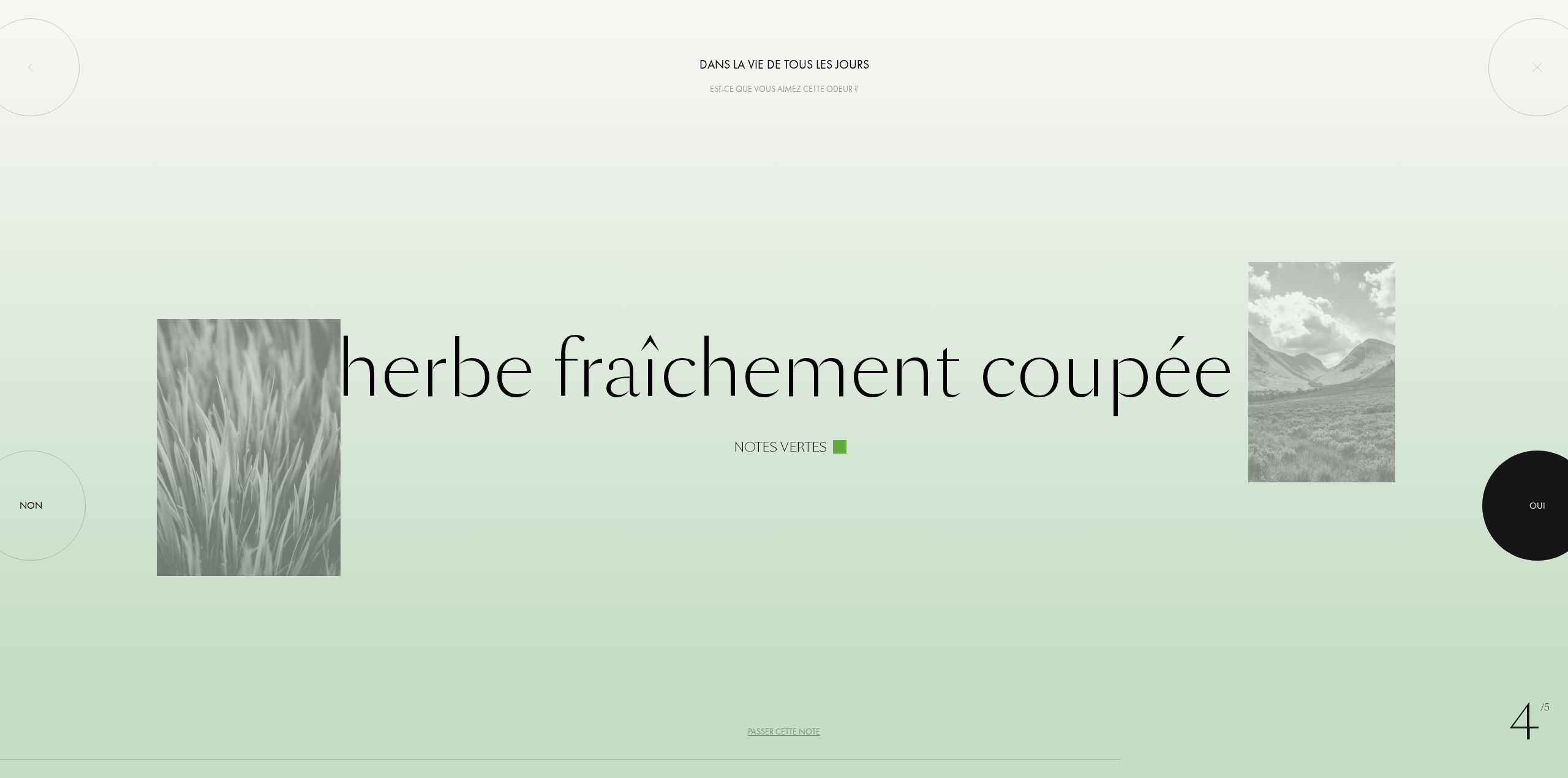
click at [1521, 498] on div at bounding box center [1537, 505] width 110 height 110
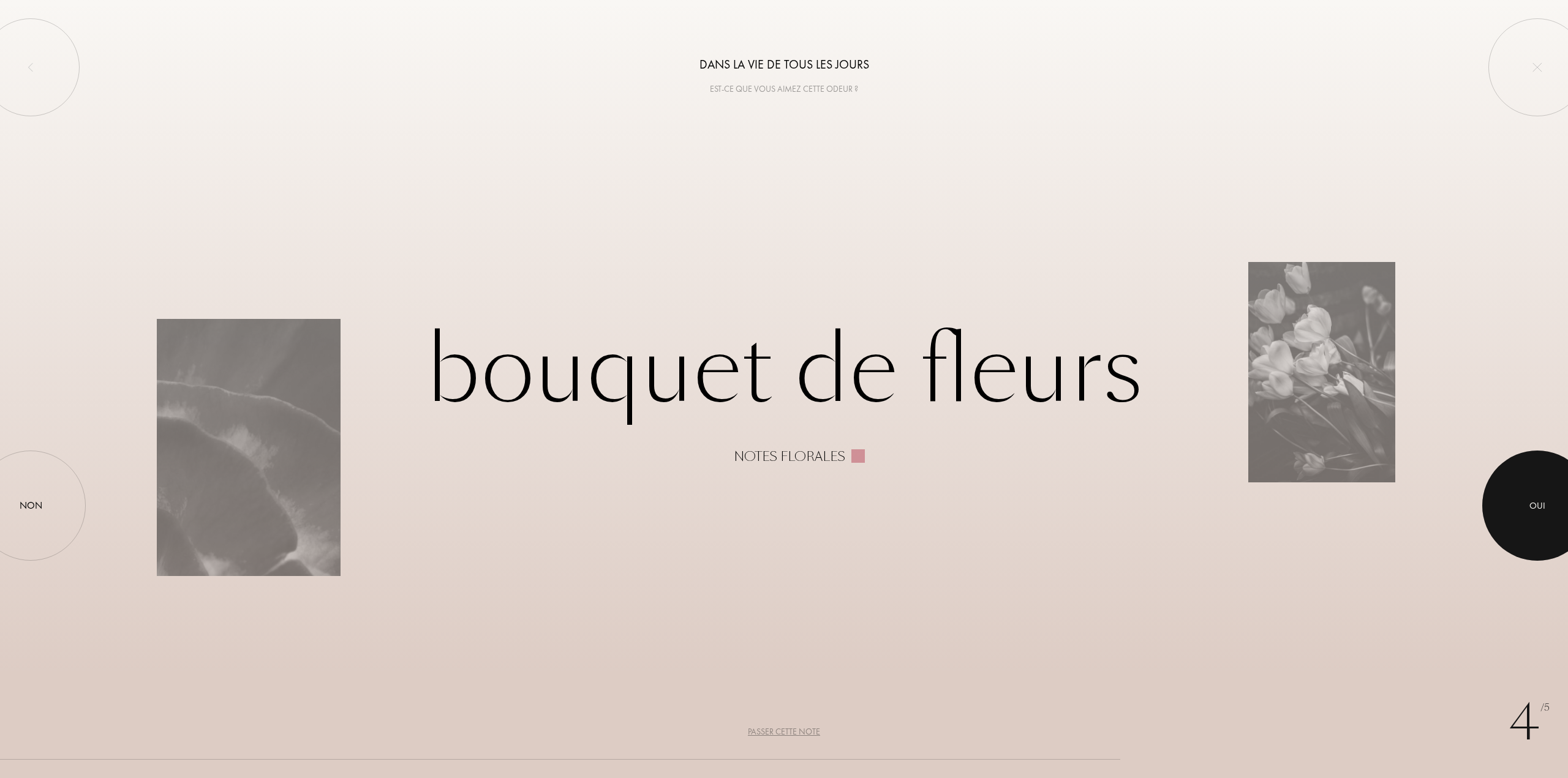
click at [1521, 497] on div at bounding box center [1537, 505] width 110 height 110
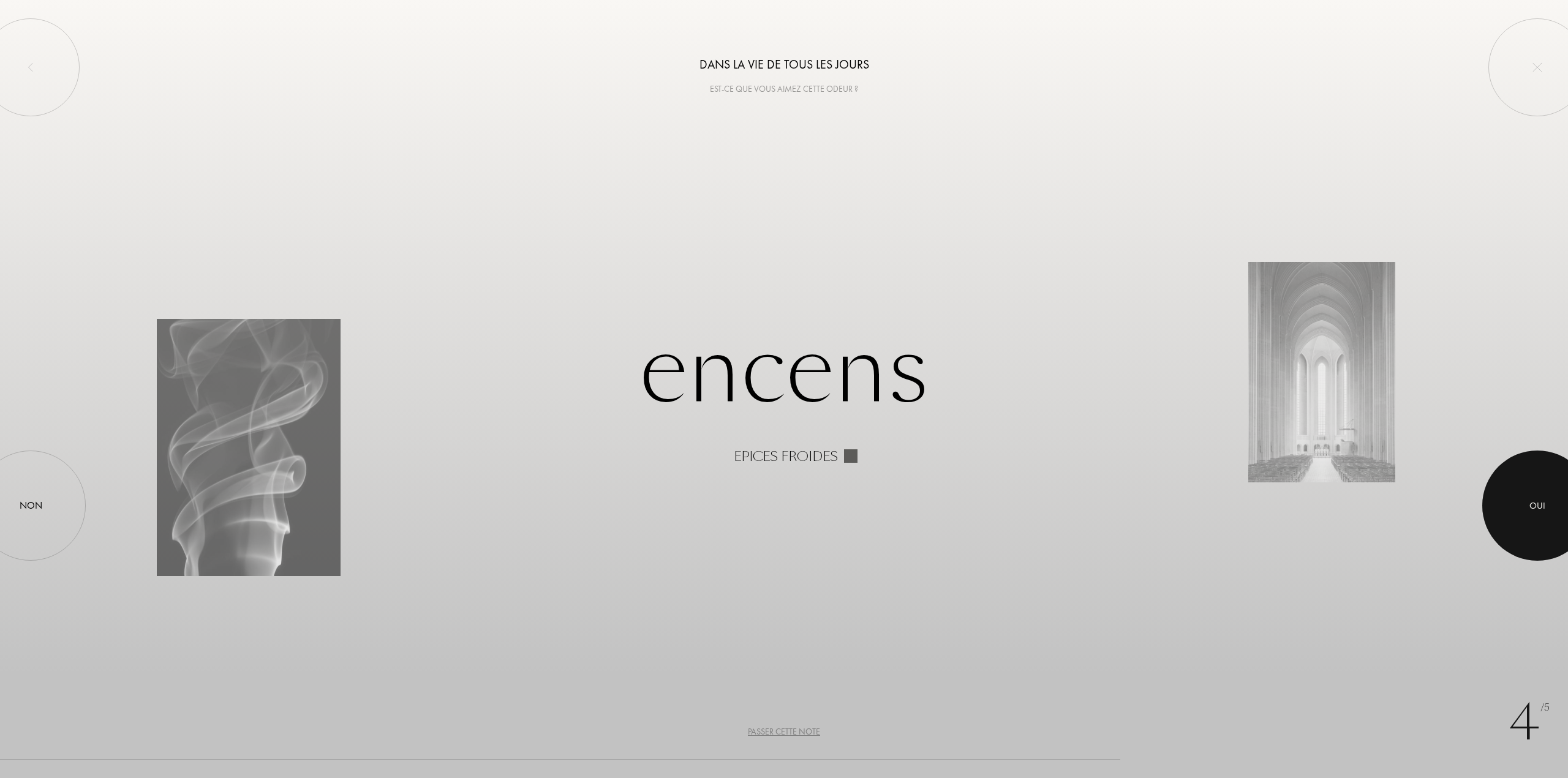
click at [1523, 497] on div at bounding box center [1537, 505] width 110 height 110
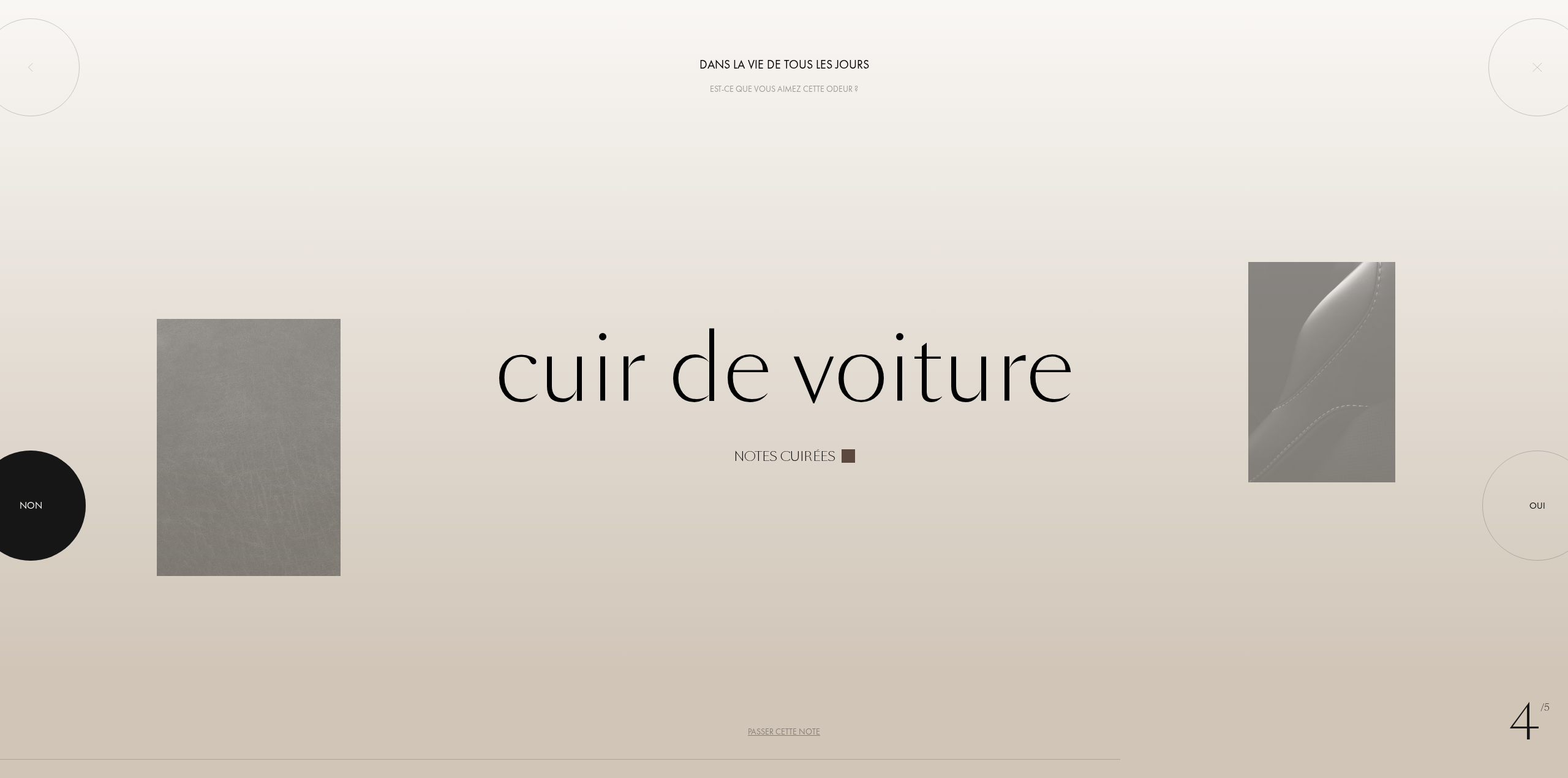
click at [50, 499] on div at bounding box center [30, 505] width 110 height 110
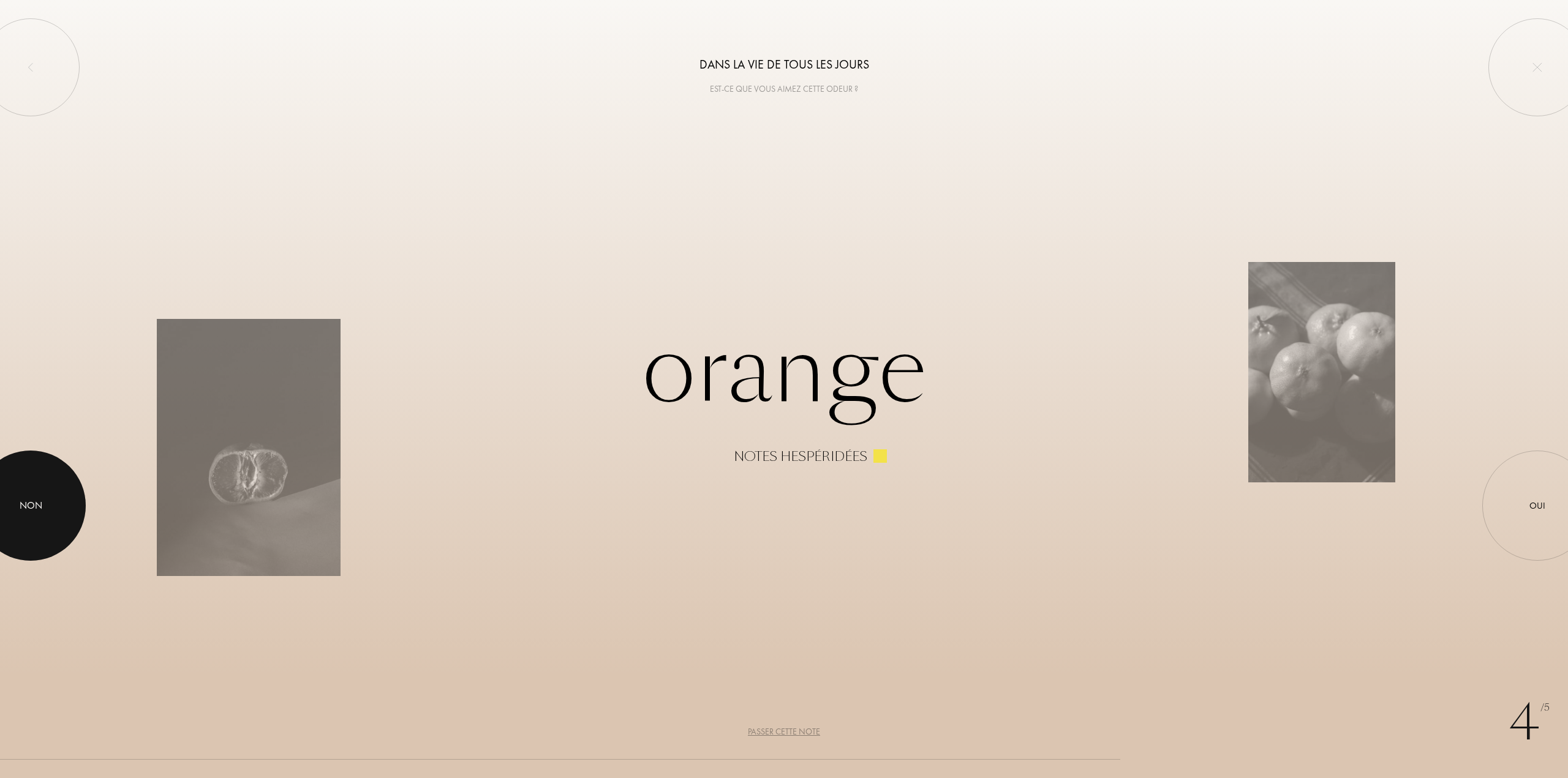
click at [59, 487] on div "Non" at bounding box center [30, 505] width 110 height 110
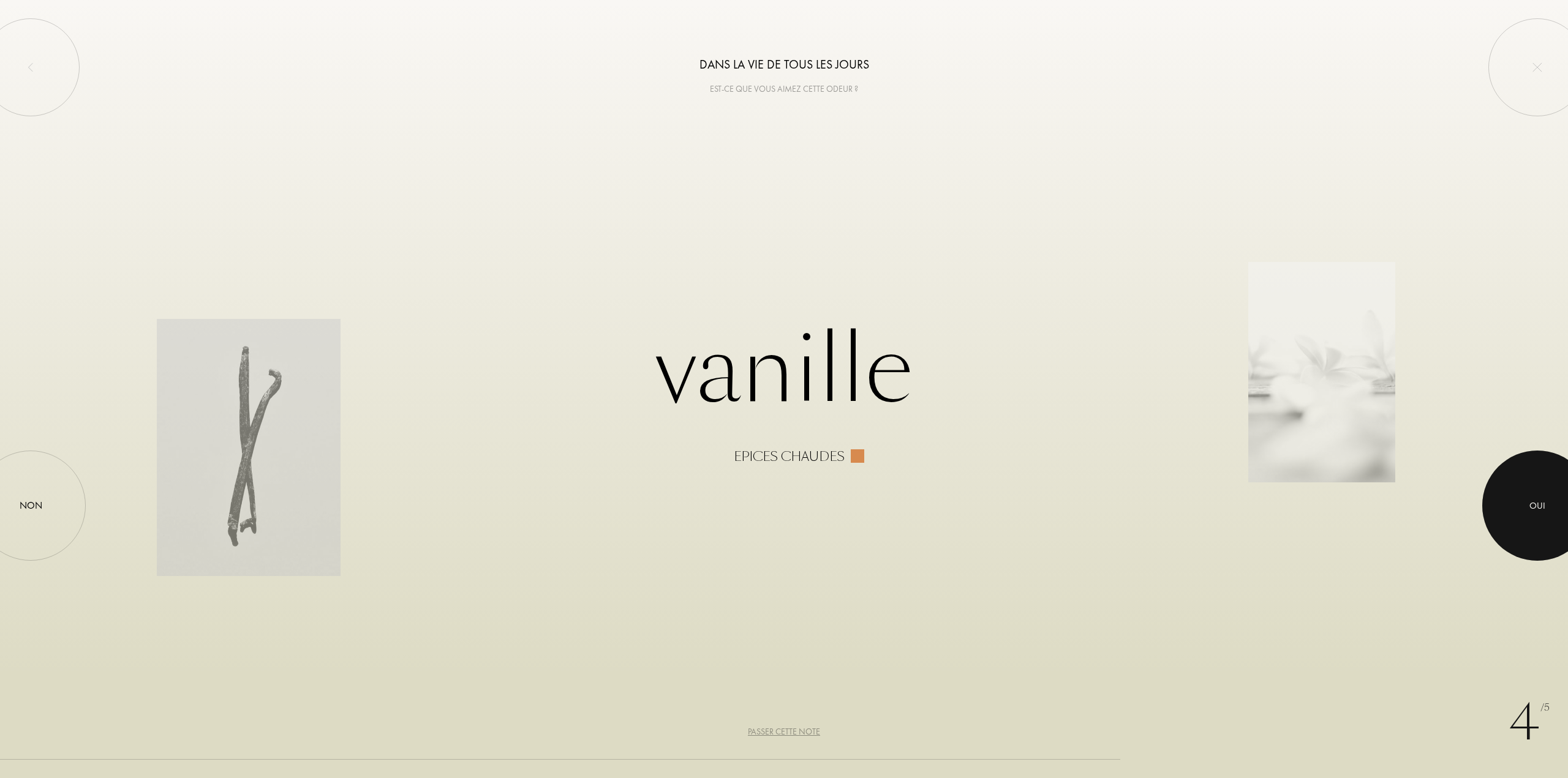
click at [1517, 495] on div at bounding box center [1537, 505] width 110 height 110
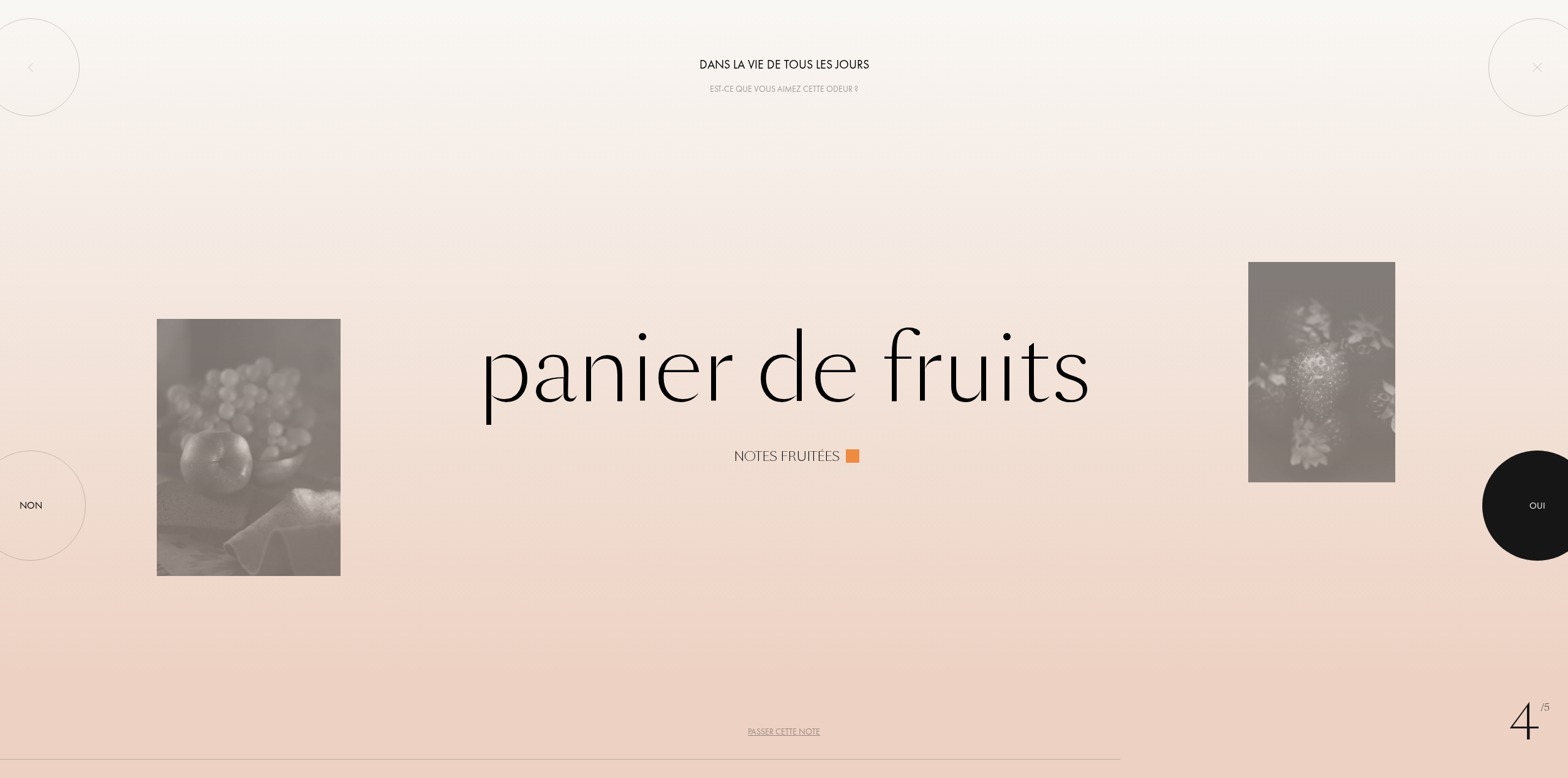
click at [1521, 494] on div at bounding box center [1537, 505] width 110 height 110
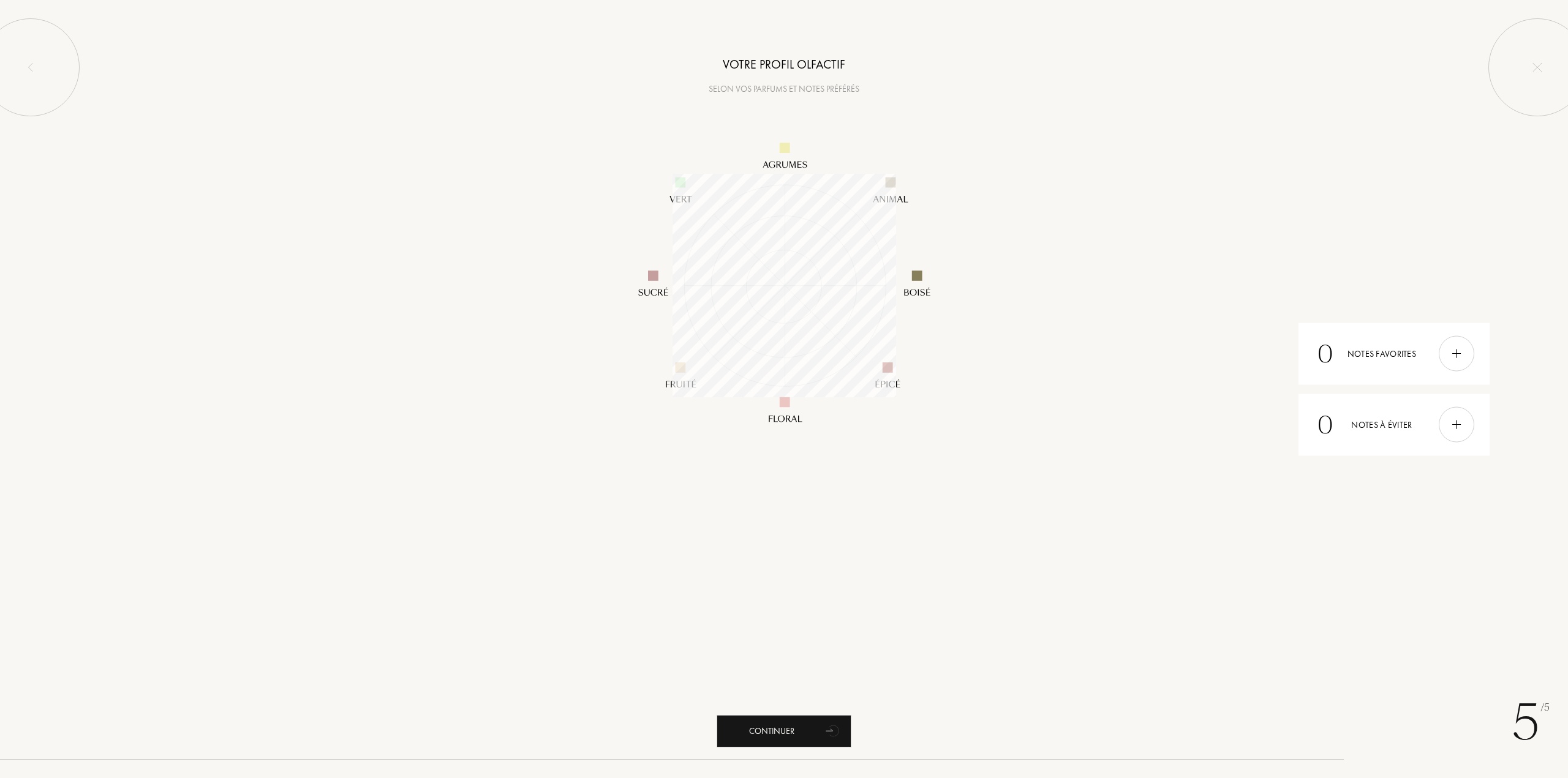
scroll to position [223, 223]
click at [776, 722] on div "Continuer" at bounding box center [784, 731] width 135 height 33
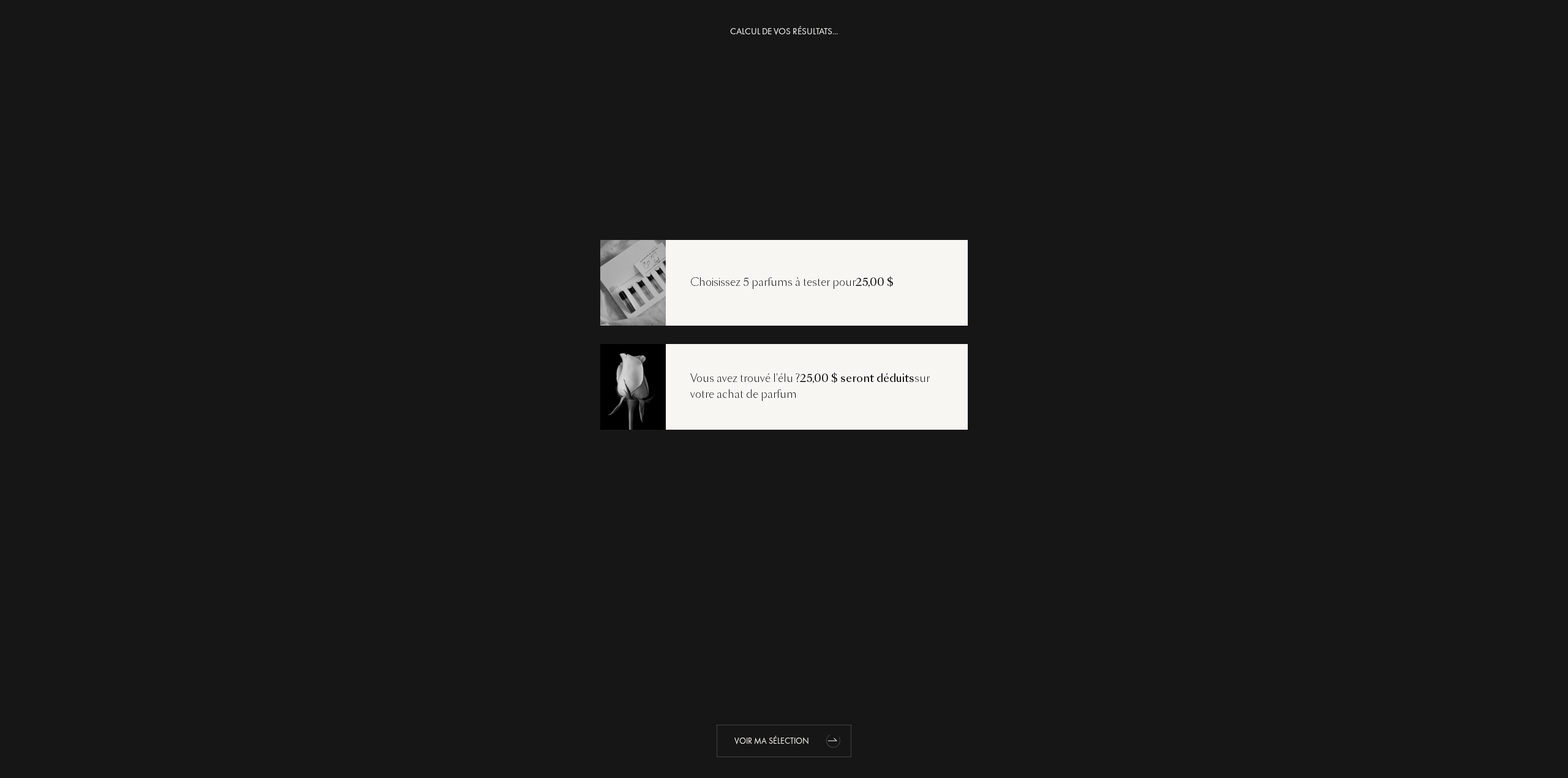
click at [806, 748] on div "Voir ma sélection" at bounding box center [784, 741] width 135 height 33
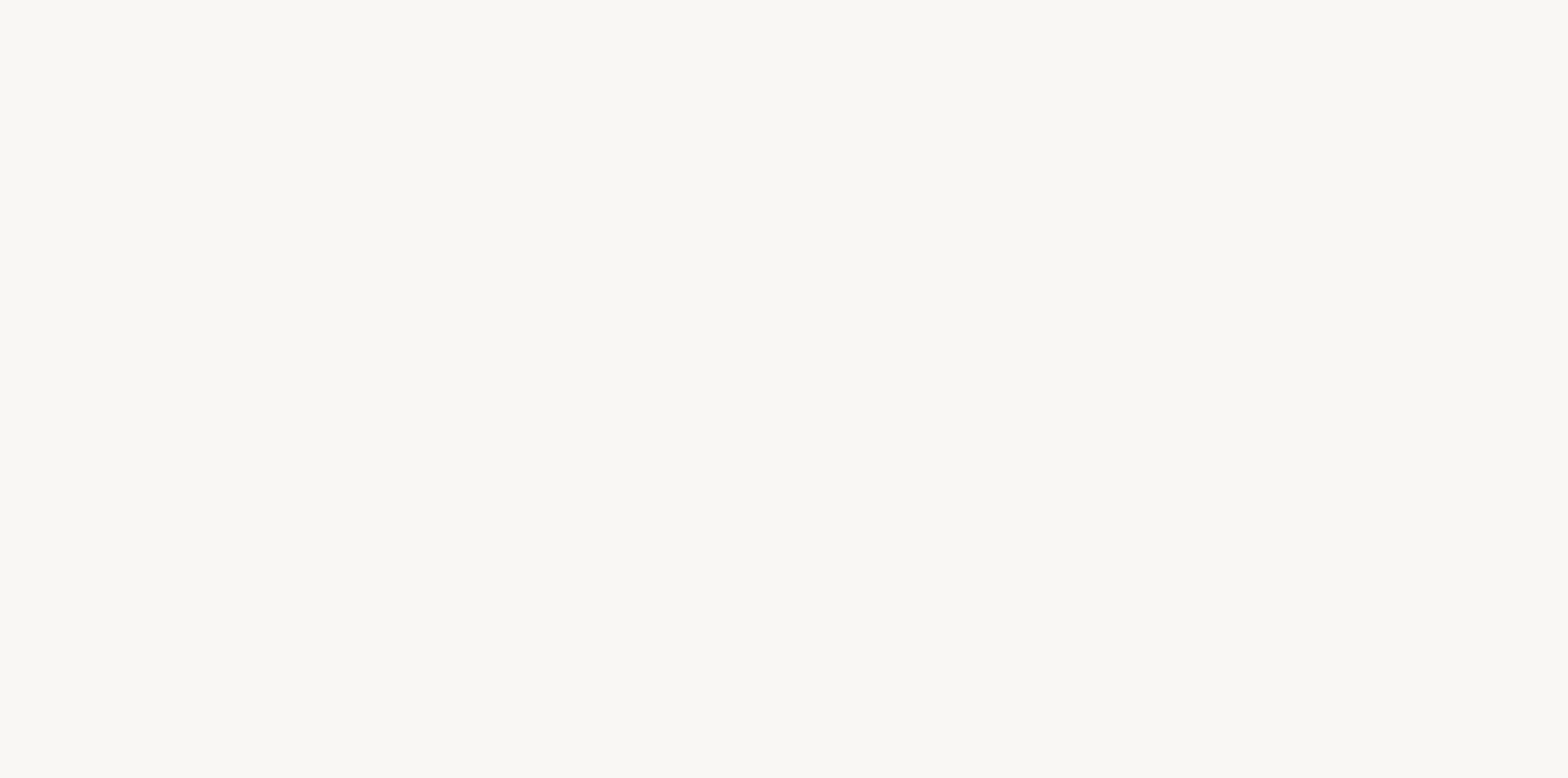
select select "US"
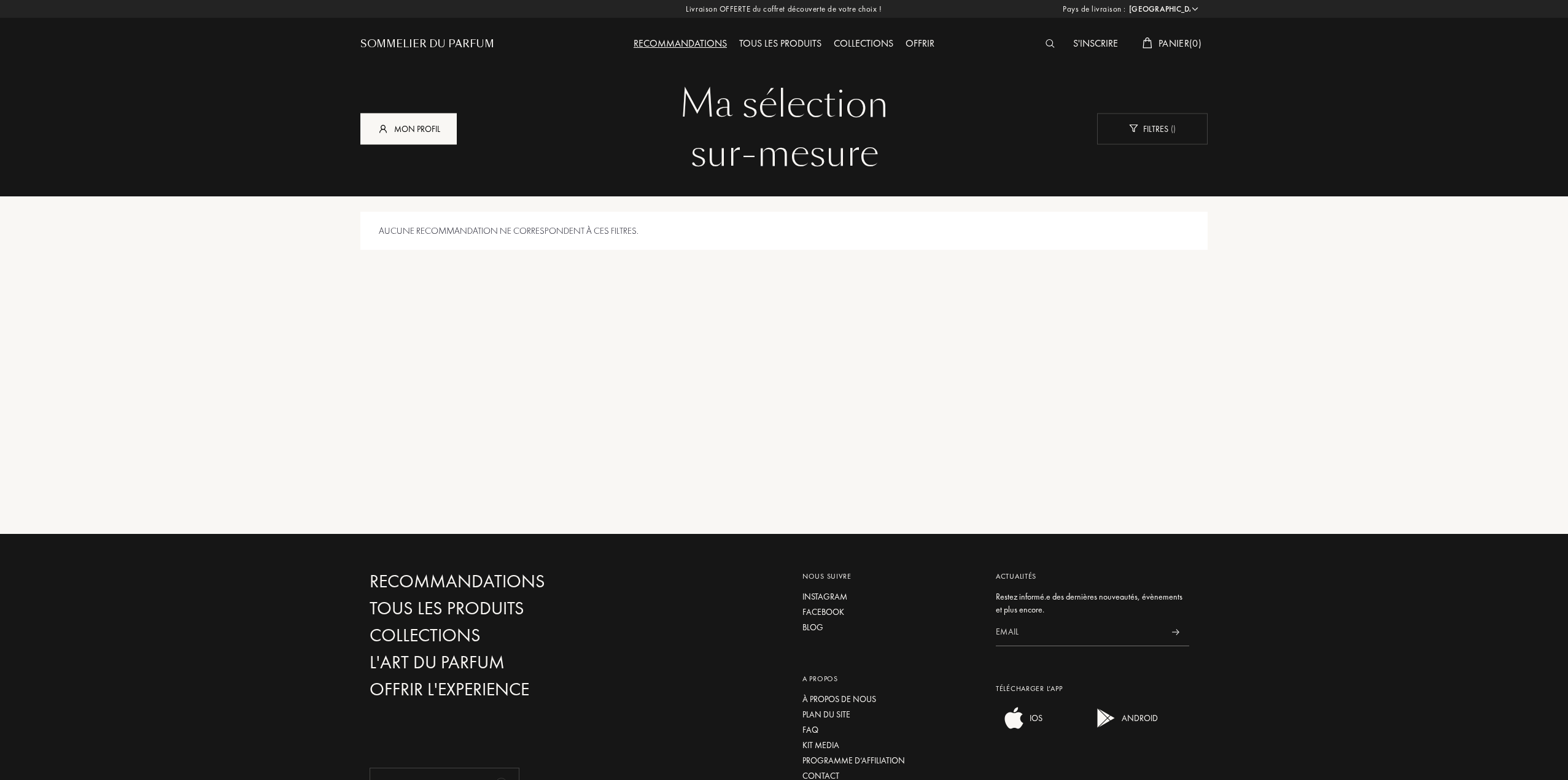
click at [437, 135] on div "Mon profil" at bounding box center [409, 129] width 97 height 31
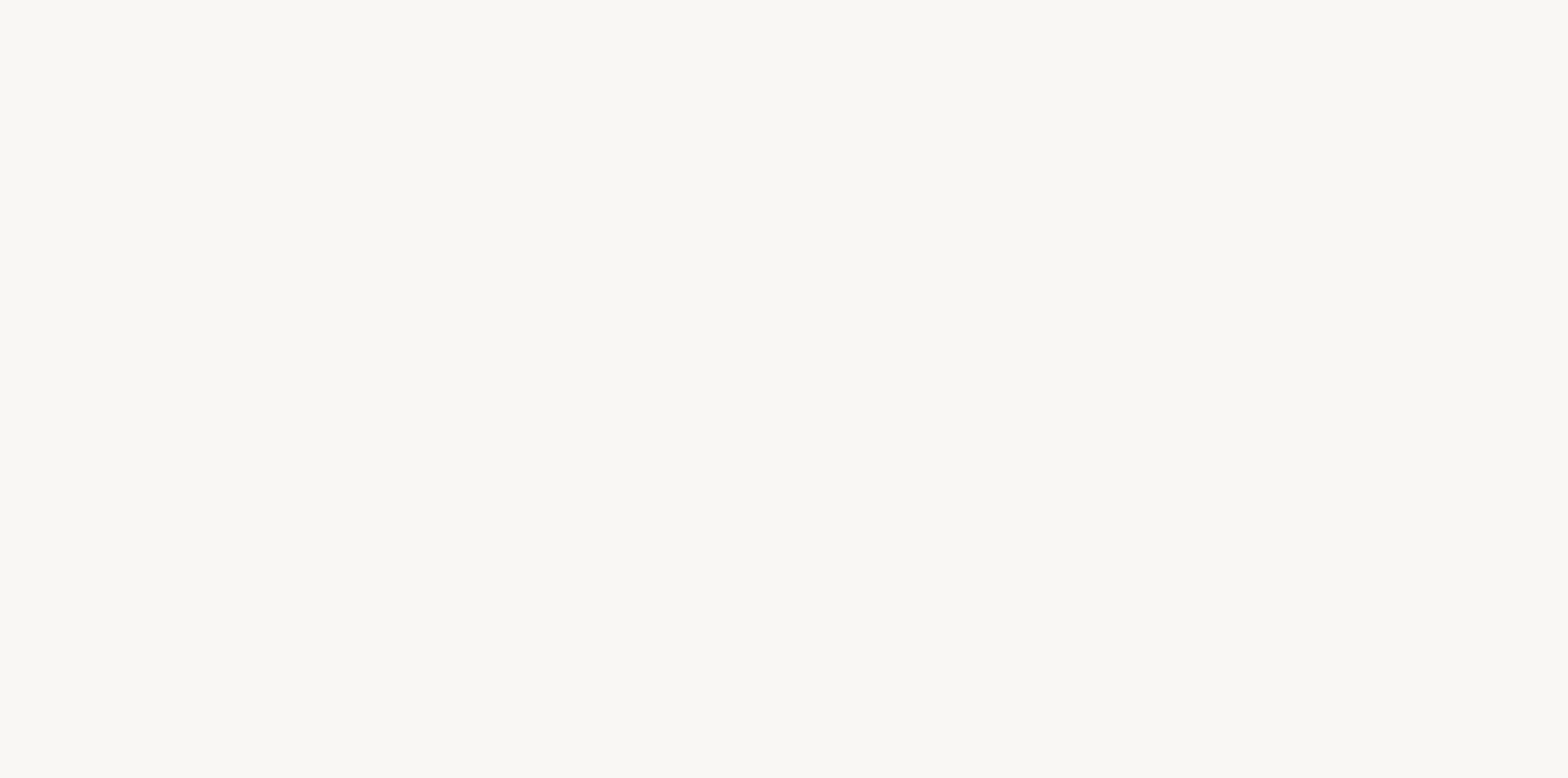
select select "US"
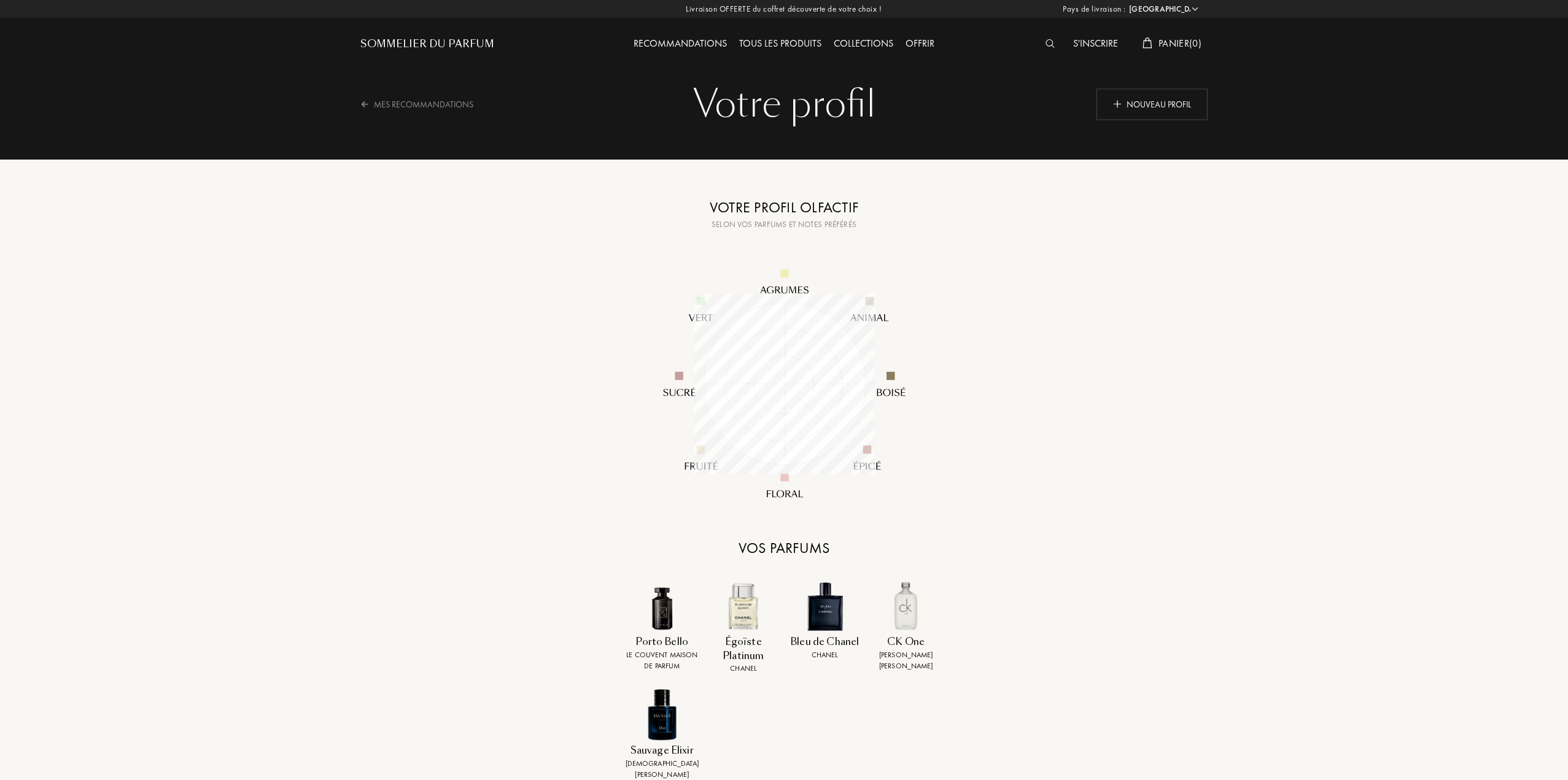
scroll to position [181, 181]
